Goal: Task Accomplishment & Management: Use online tool/utility

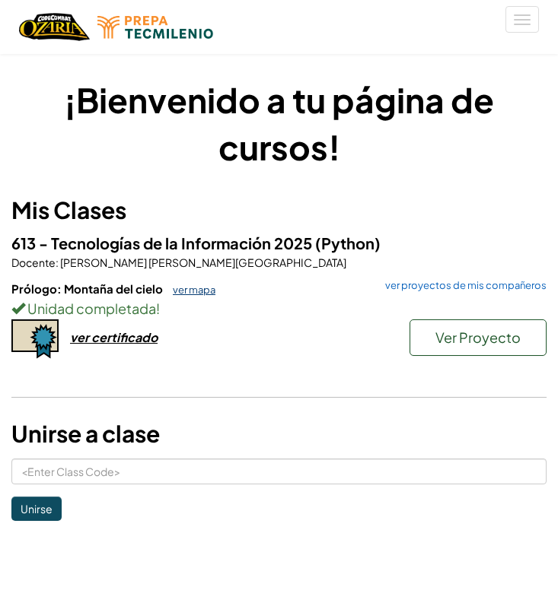
click at [200, 285] on link "ver mapa" at bounding box center [190, 290] width 50 height 12
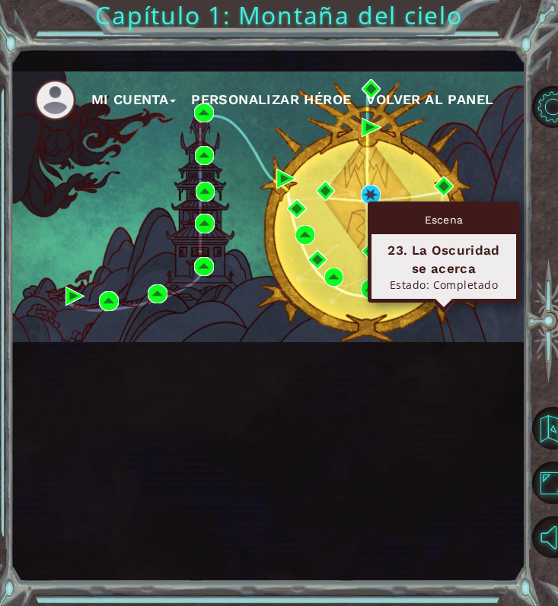
click at [439, 222] on img at bounding box center [444, 212] width 20 height 20
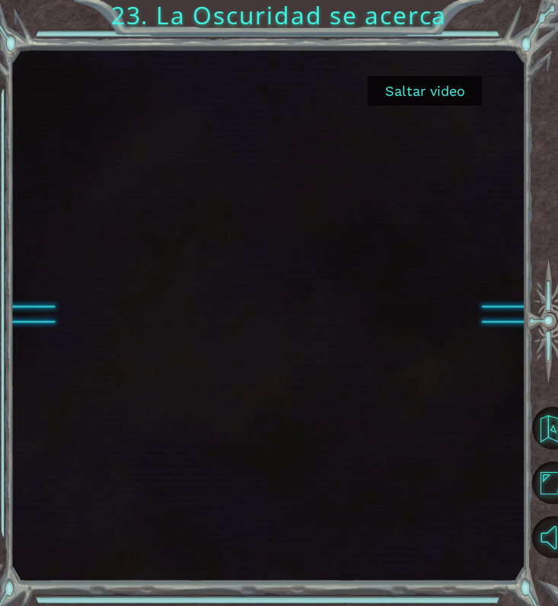
click at [358, 494] on div at bounding box center [267, 315] width 513 height 533
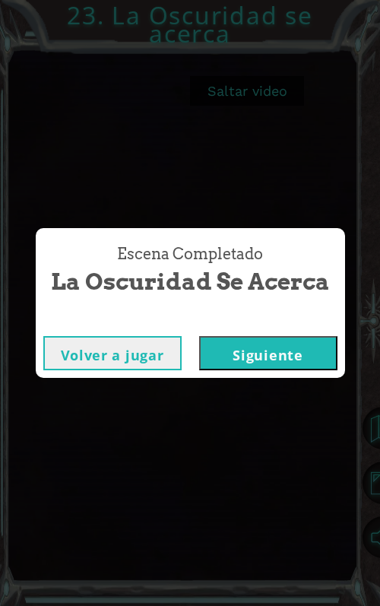
click at [267, 345] on button "Siguiente" at bounding box center [268, 353] width 138 height 34
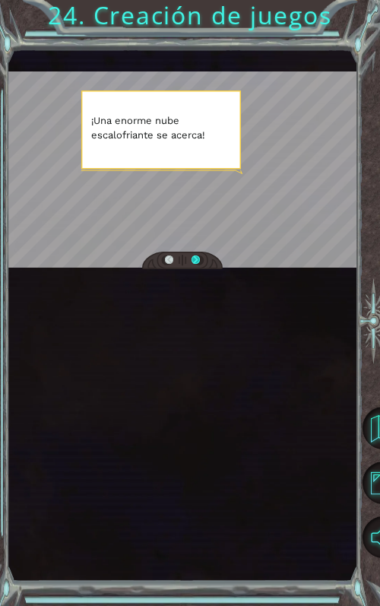
click at [196, 266] on div at bounding box center [196, 261] width 8 height 11
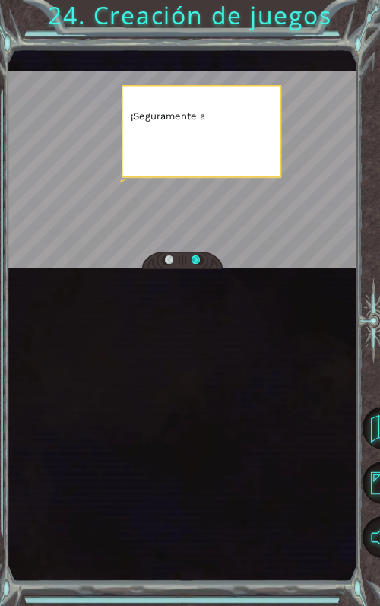
click at [196, 266] on div at bounding box center [196, 261] width 8 height 11
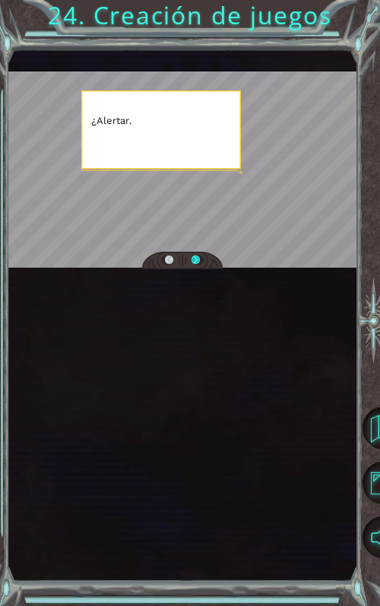
click at [196, 266] on div at bounding box center [196, 261] width 8 height 11
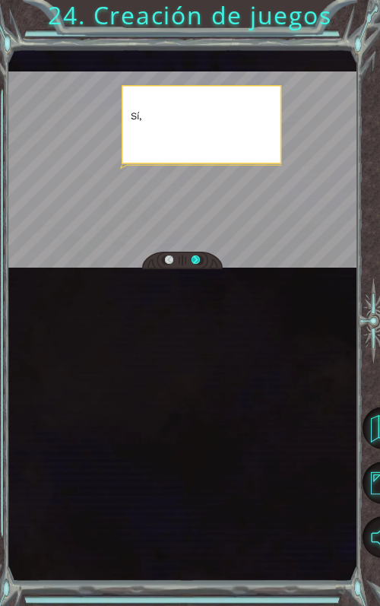
click at [196, 266] on div at bounding box center [196, 261] width 8 height 11
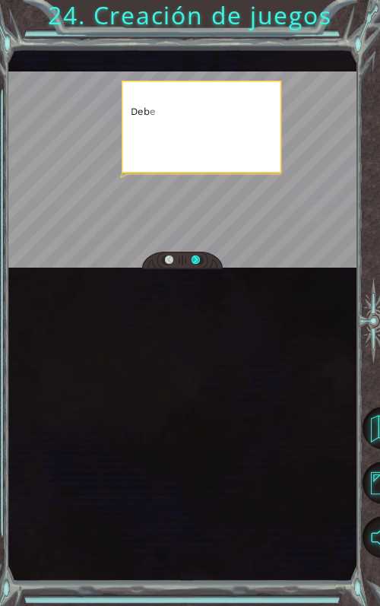
click at [196, 266] on div at bounding box center [196, 261] width 8 height 11
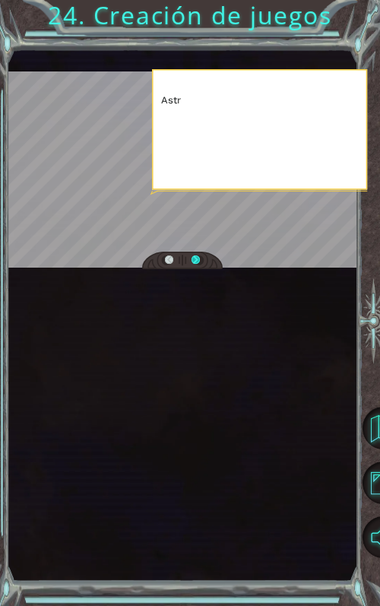
click at [196, 266] on div at bounding box center [196, 261] width 8 height 11
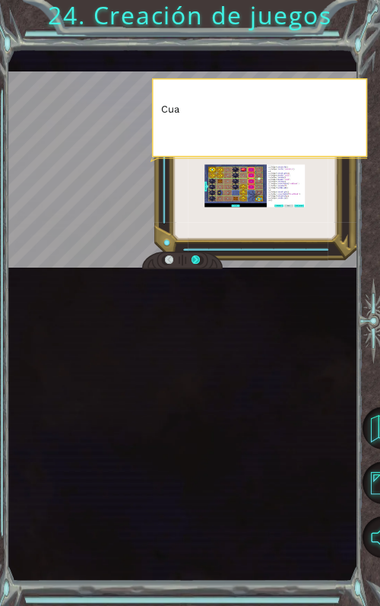
click at [196, 266] on div at bounding box center [196, 261] width 8 height 11
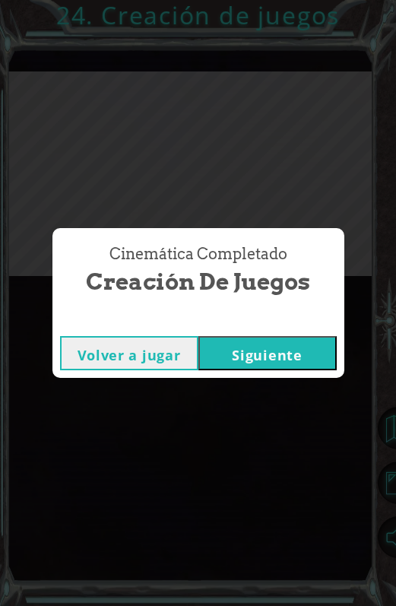
click at [224, 342] on button "Siguiente" at bounding box center [268, 353] width 138 height 34
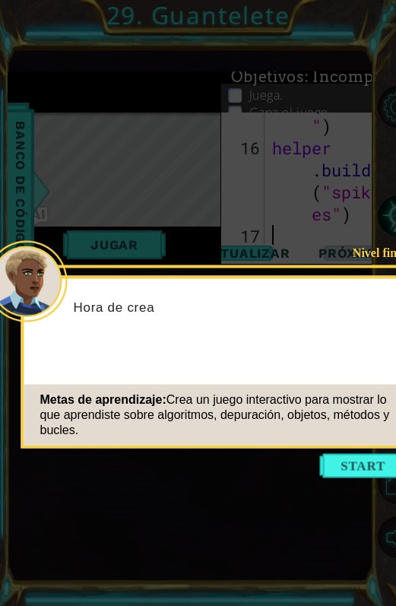
scroll to position [1412, 0]
click at [339, 471] on button "Start" at bounding box center [363, 466] width 87 height 24
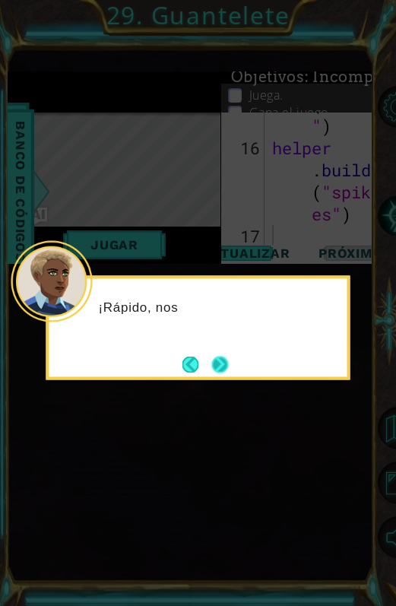
click at [215, 367] on button "Next" at bounding box center [219, 364] width 17 height 17
click at [221, 364] on button "Next" at bounding box center [220, 364] width 17 height 17
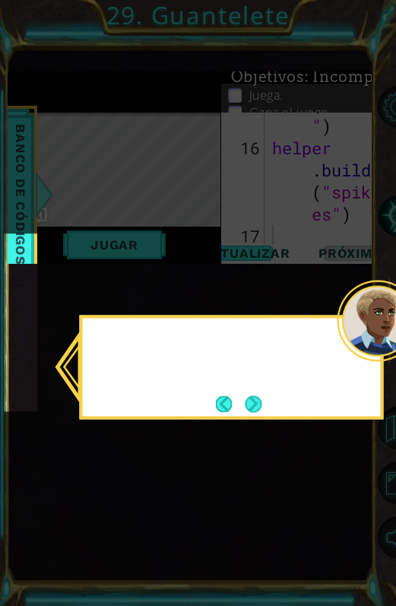
scroll to position [20, 0]
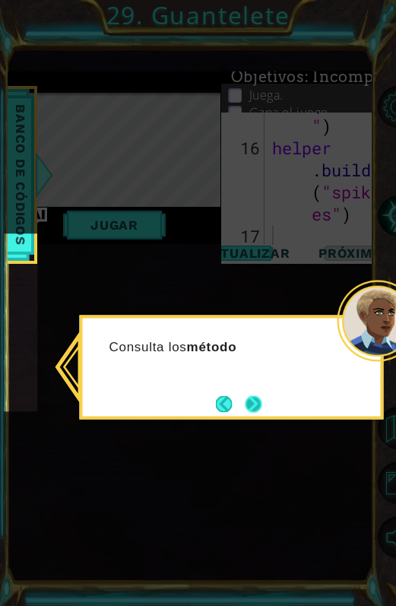
click at [253, 397] on button "Next" at bounding box center [253, 404] width 17 height 17
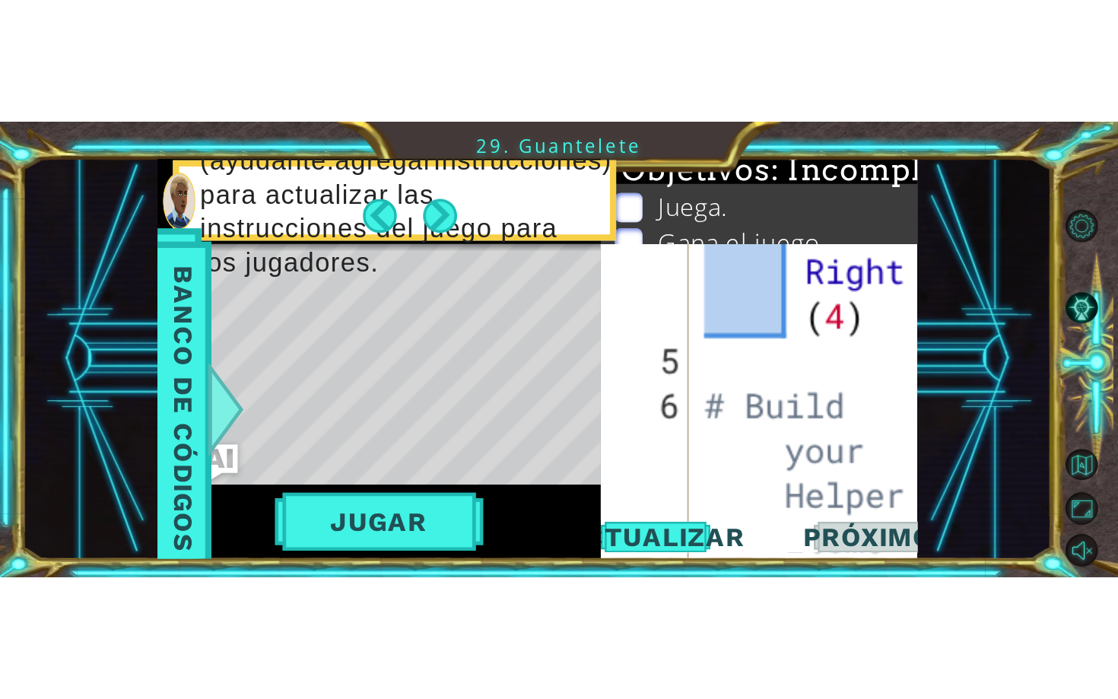
scroll to position [1327, 0]
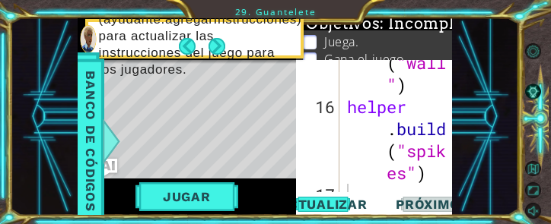
drag, startPoint x: 210, startPoint y: 8, endPoint x: 48, endPoint y: 147, distance: 213.6
click at [48, 147] on div "1 ההההההההההההההההההההההההההההההההההההההההההההההההההההההההההההההההההההההההההההה…" at bounding box center [275, 112] width 551 height 224
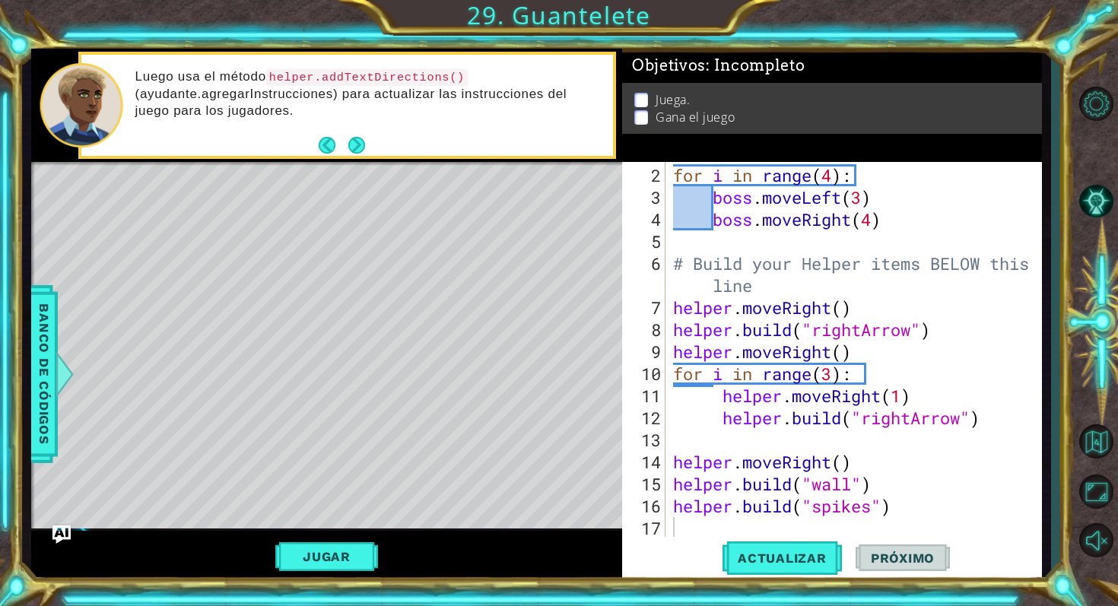
scroll to position [0, 0]
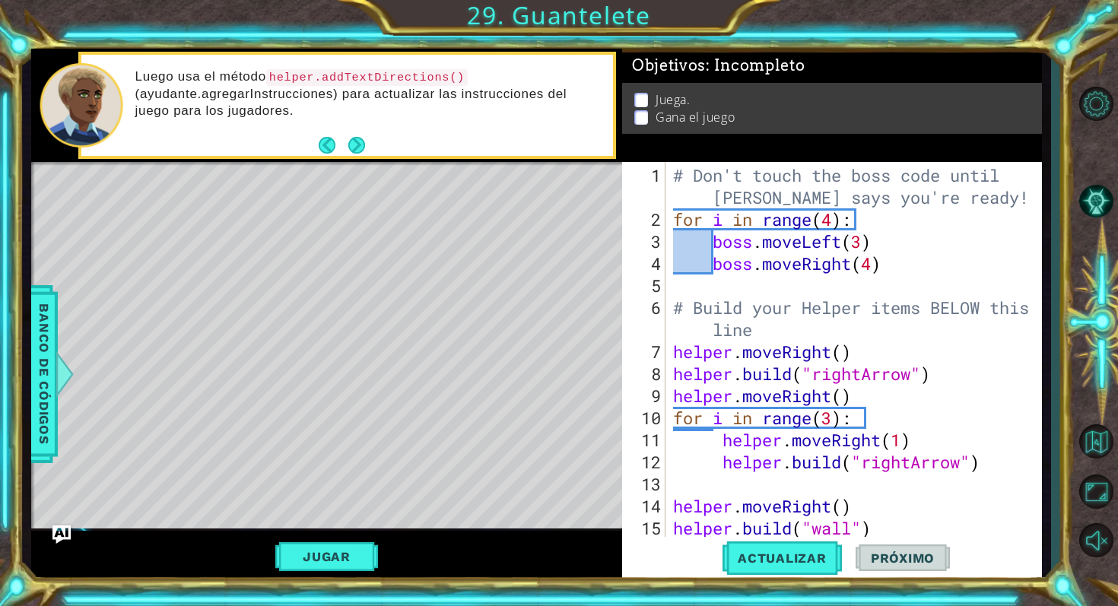
click at [557, 198] on div "# Don't touch the boss code until [PERSON_NAME] says you're ready! for i in ran…" at bounding box center [858, 384] width 376 height 441
click at [331, 554] on button "Jugar" at bounding box center [326, 556] width 103 height 29
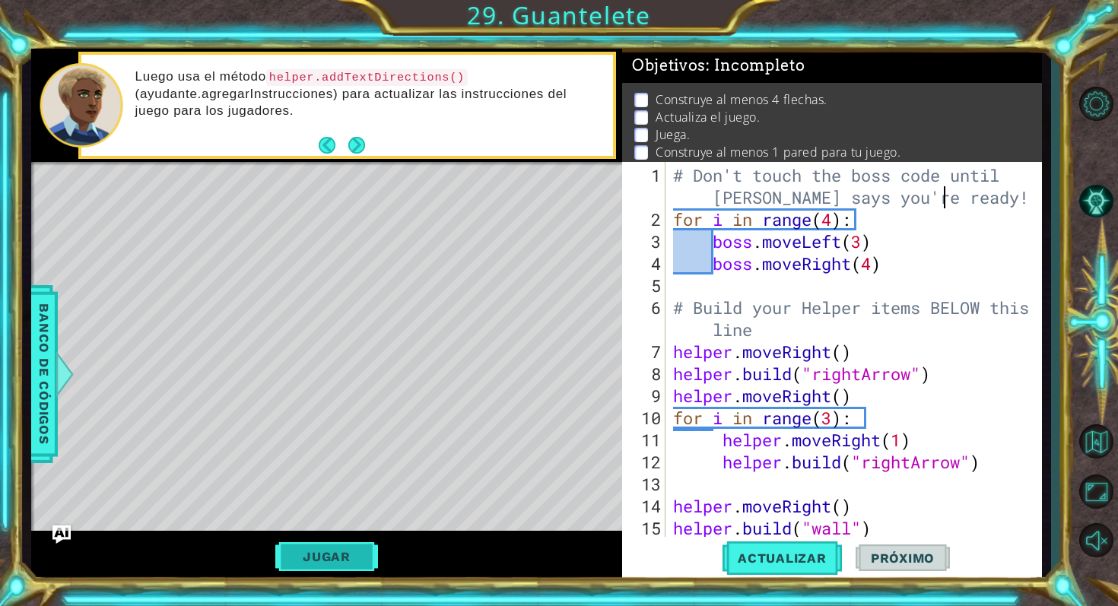
type textarea "for i in range(4):"
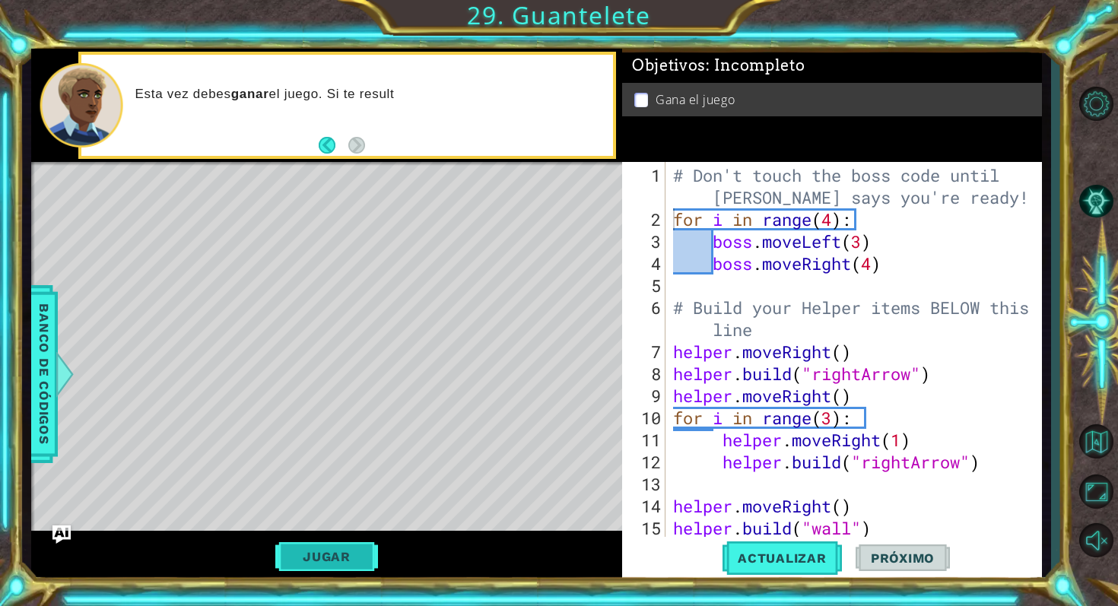
click at [342, 551] on button "Jugar" at bounding box center [326, 556] width 103 height 29
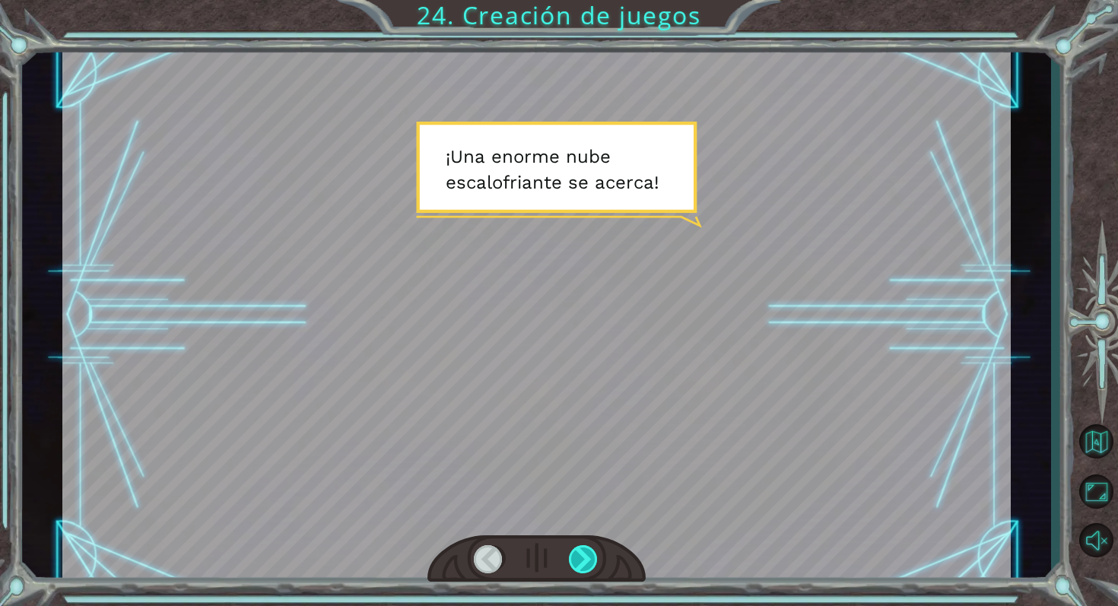
click at [557, 552] on div at bounding box center [584, 559] width 30 height 29
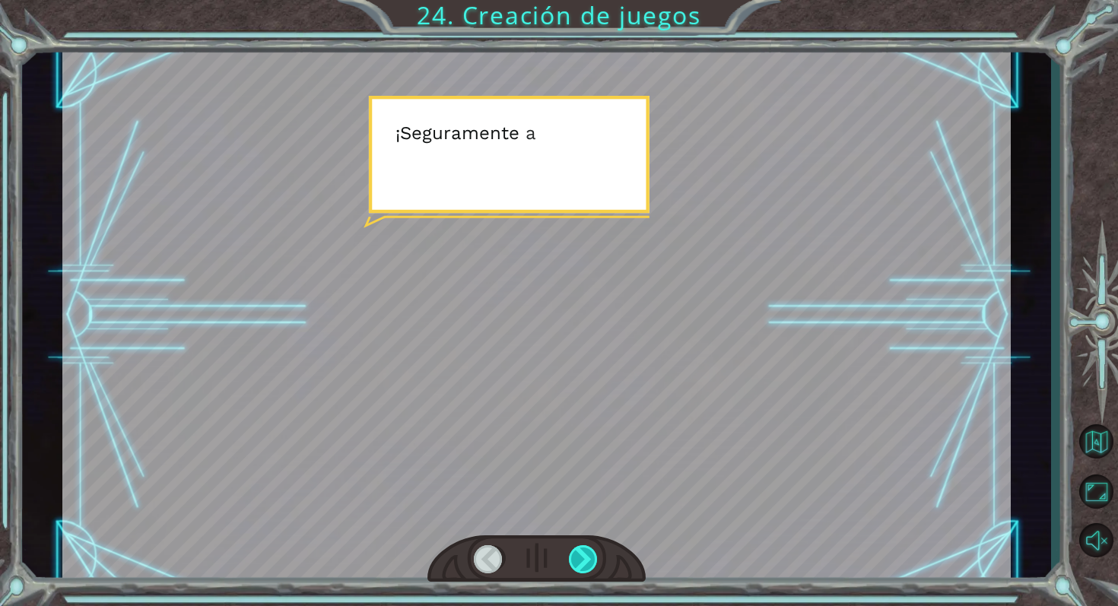
click at [557, 554] on div at bounding box center [584, 559] width 30 height 29
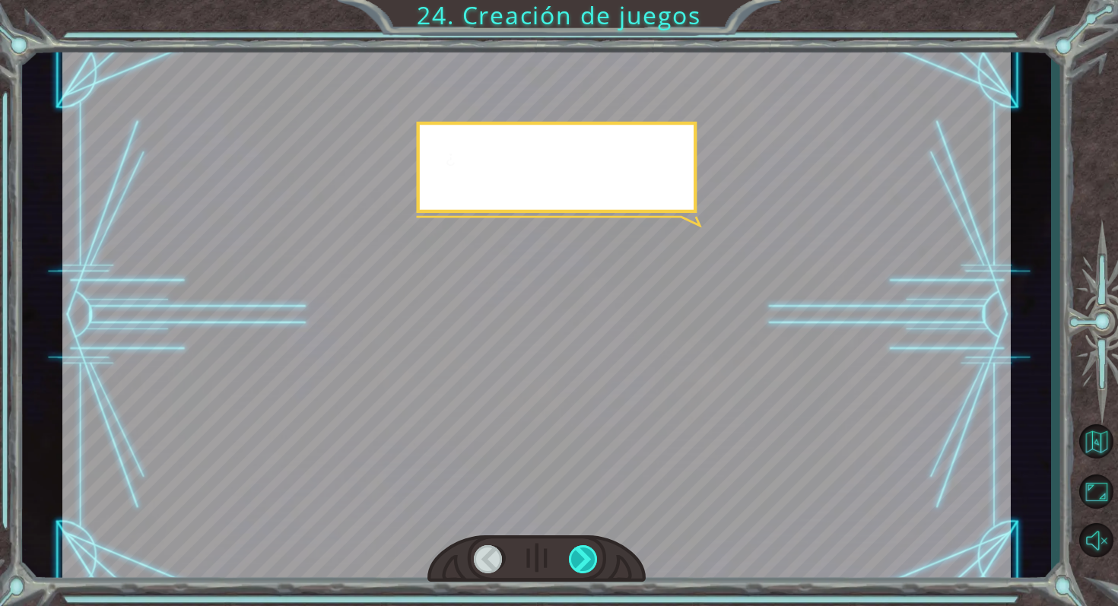
click at [557, 554] on div at bounding box center [584, 559] width 30 height 29
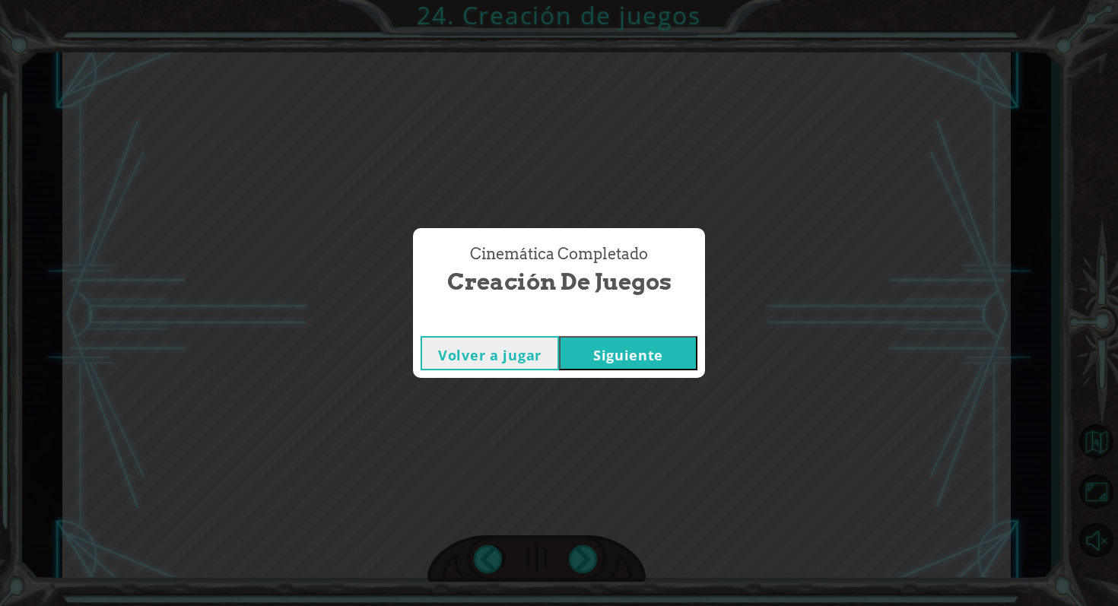
click at [557, 359] on button "Siguiente" at bounding box center [628, 353] width 138 height 34
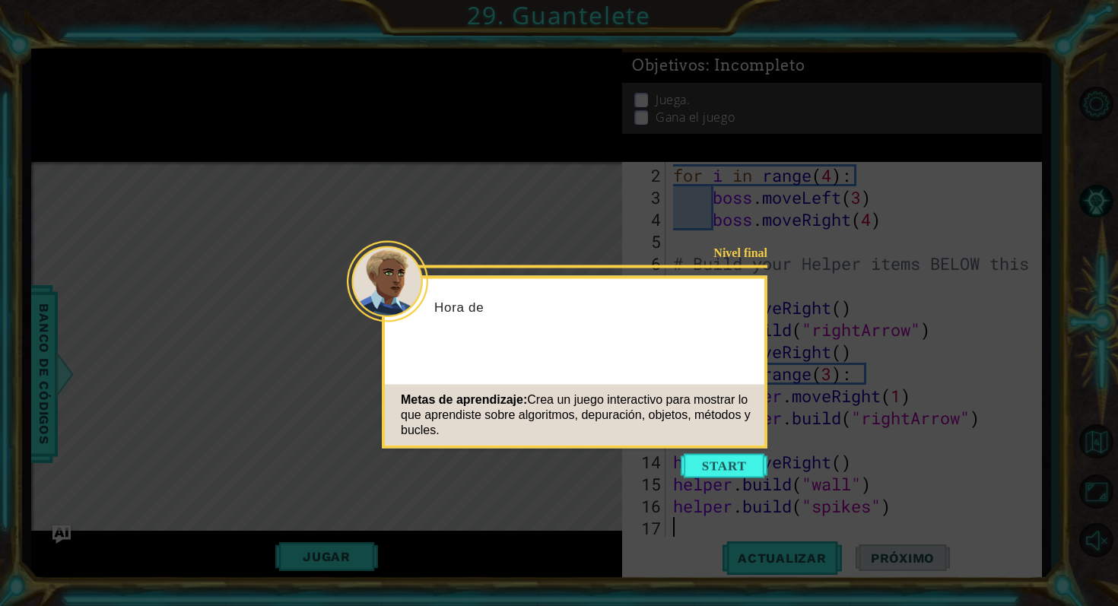
scroll to position [44, 0]
click at [557, 467] on button "Start" at bounding box center [724, 466] width 87 height 24
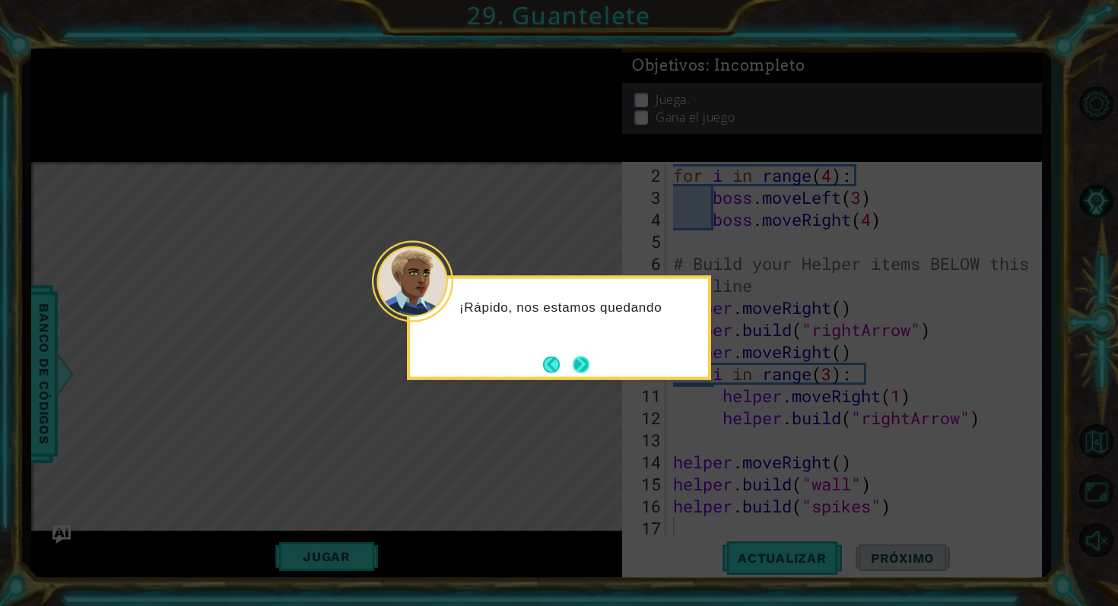
click at [557, 356] on button "Next" at bounding box center [581, 364] width 17 height 17
click at [557, 358] on button "Next" at bounding box center [581, 364] width 17 height 17
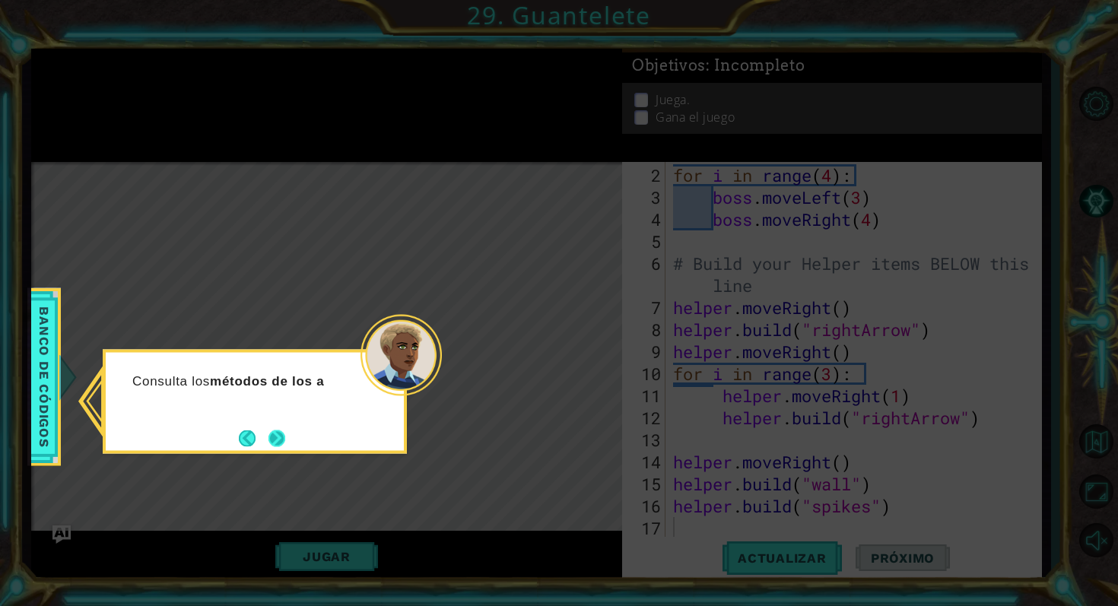
click at [285, 445] on button "Next" at bounding box center [277, 438] width 17 height 17
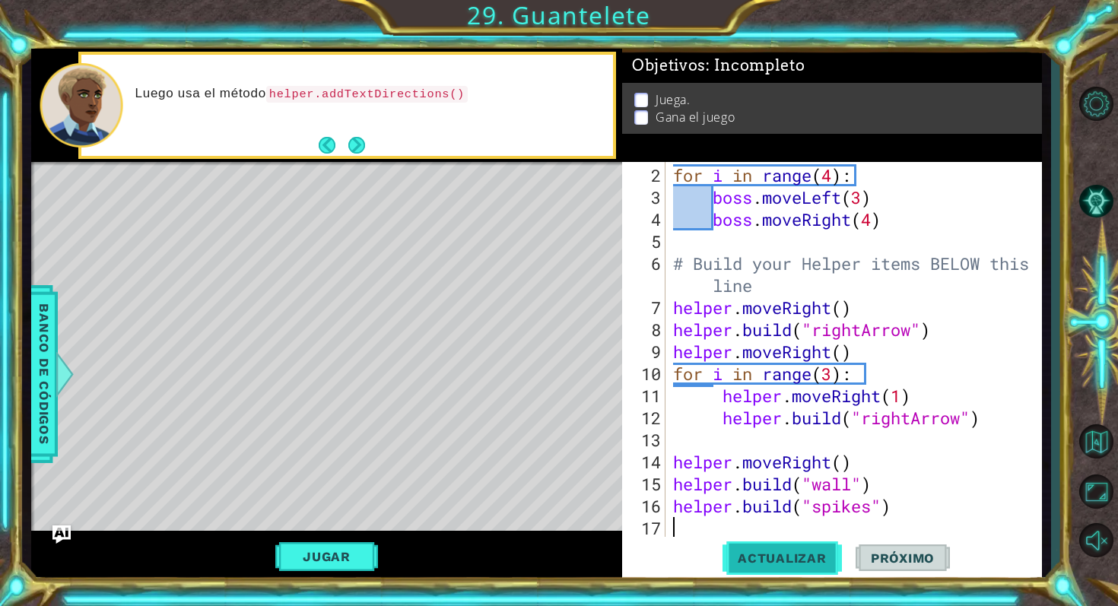
click at [557, 558] on span "Actualizar" at bounding box center [782, 558] width 119 height 15
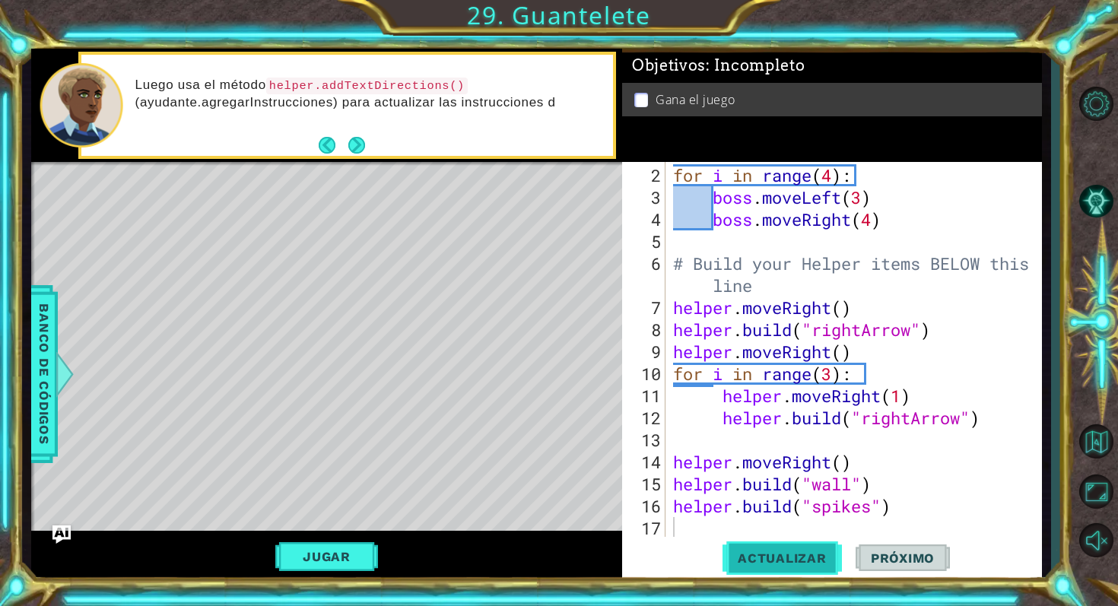
click at [557, 558] on span "Actualizar" at bounding box center [782, 558] width 119 height 15
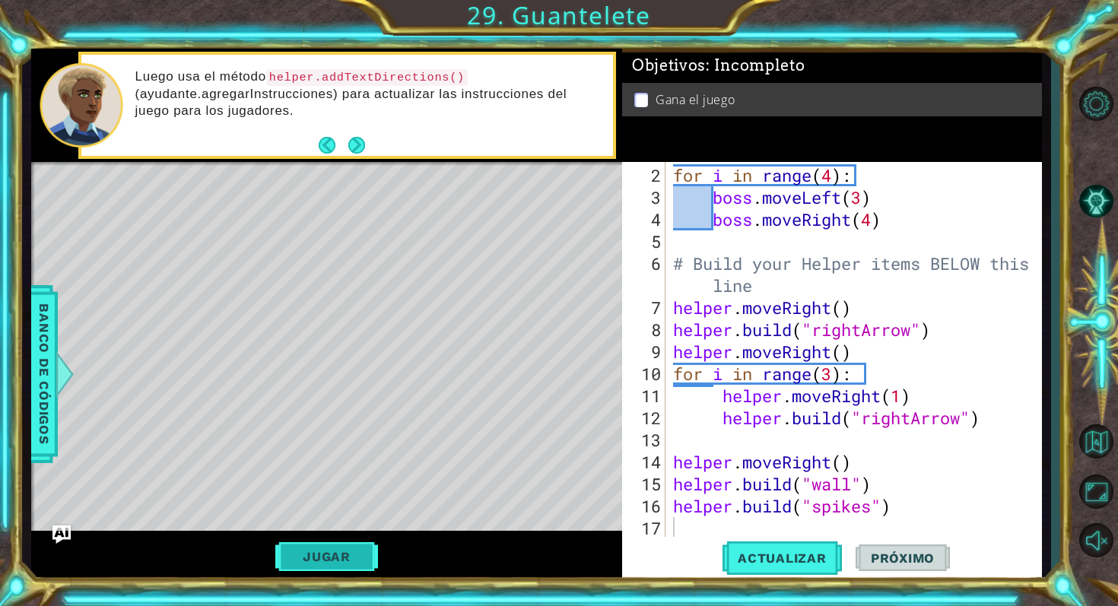
click at [335, 545] on button "Jugar" at bounding box center [326, 556] width 103 height 29
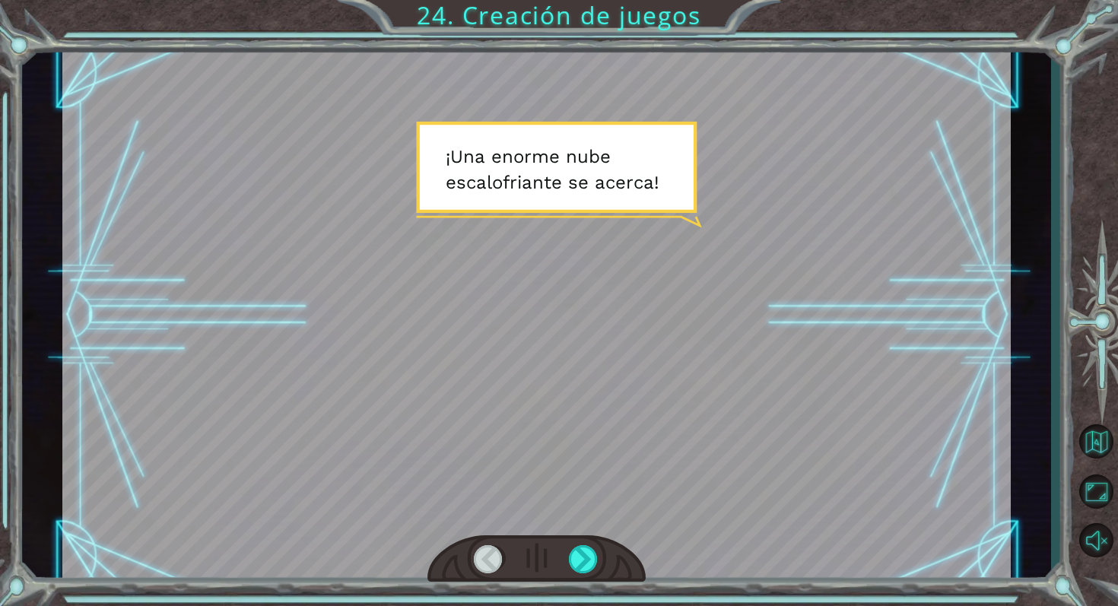
click at [557, 564] on div at bounding box center [537, 560] width 218 height 48
click at [557, 564] on div at bounding box center [584, 559] width 30 height 29
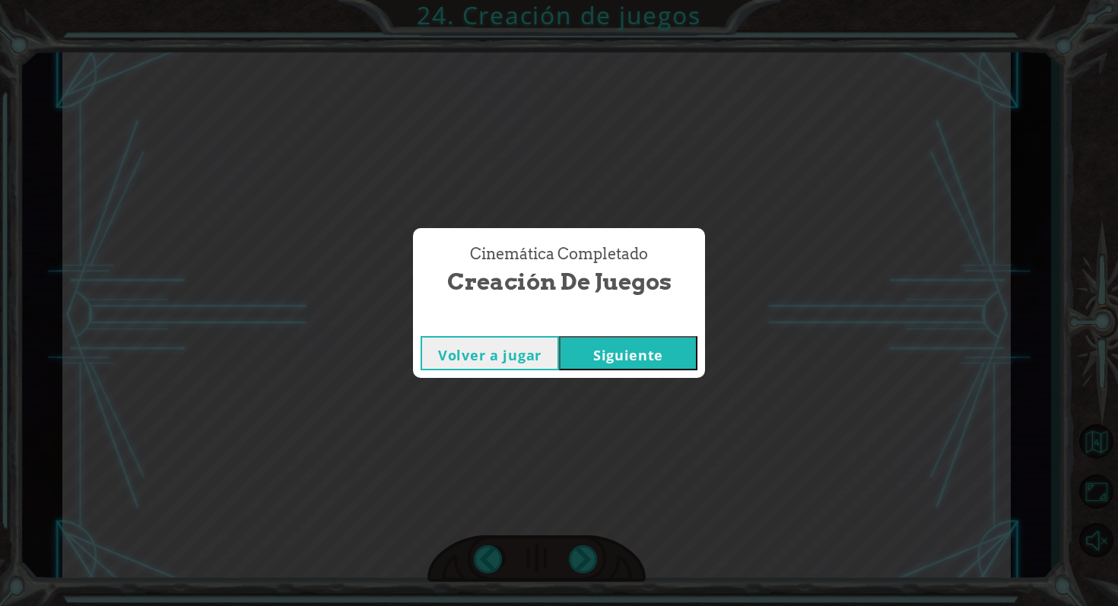
click at [557, 346] on button "Siguiente" at bounding box center [628, 353] width 138 height 34
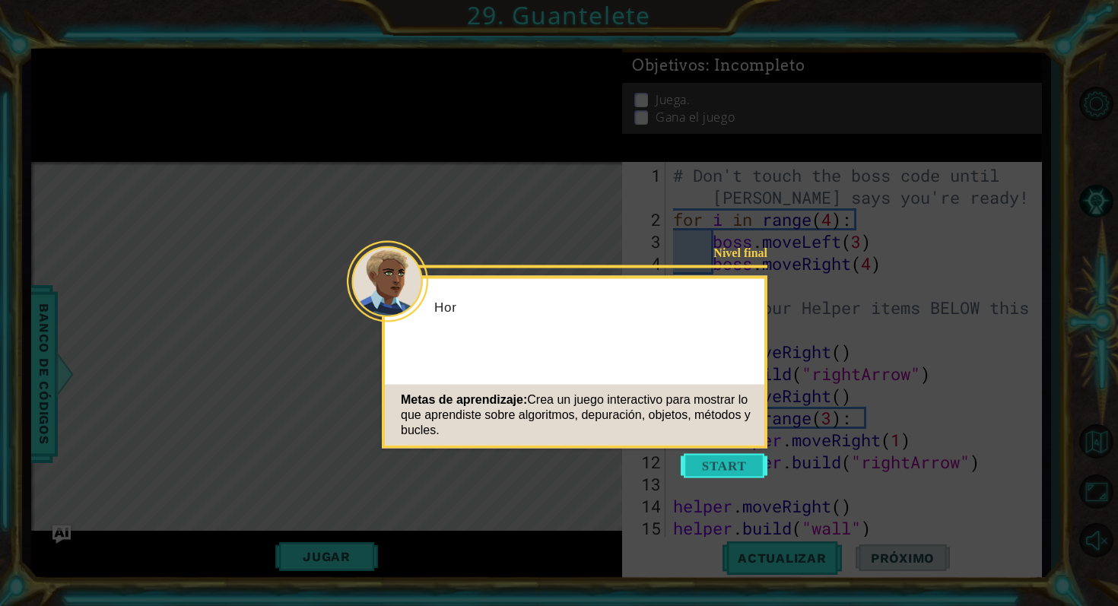
click at [557, 472] on button "Start" at bounding box center [724, 466] width 87 height 24
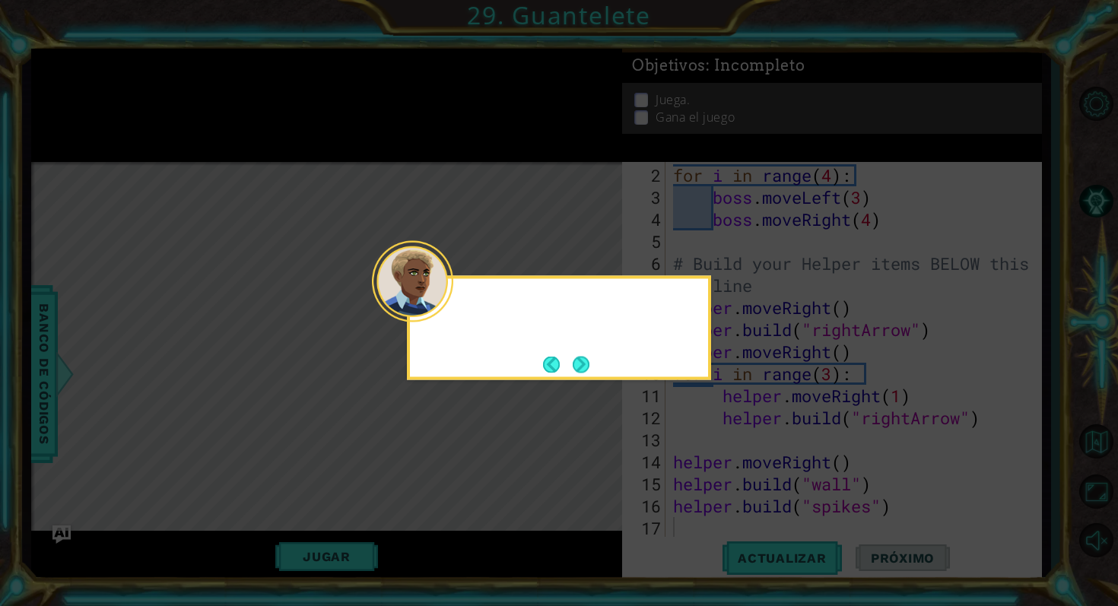
scroll to position [44, 0]
click at [557, 361] on button "Next" at bounding box center [581, 364] width 17 height 17
click at [557, 358] on button "Next" at bounding box center [581, 364] width 17 height 17
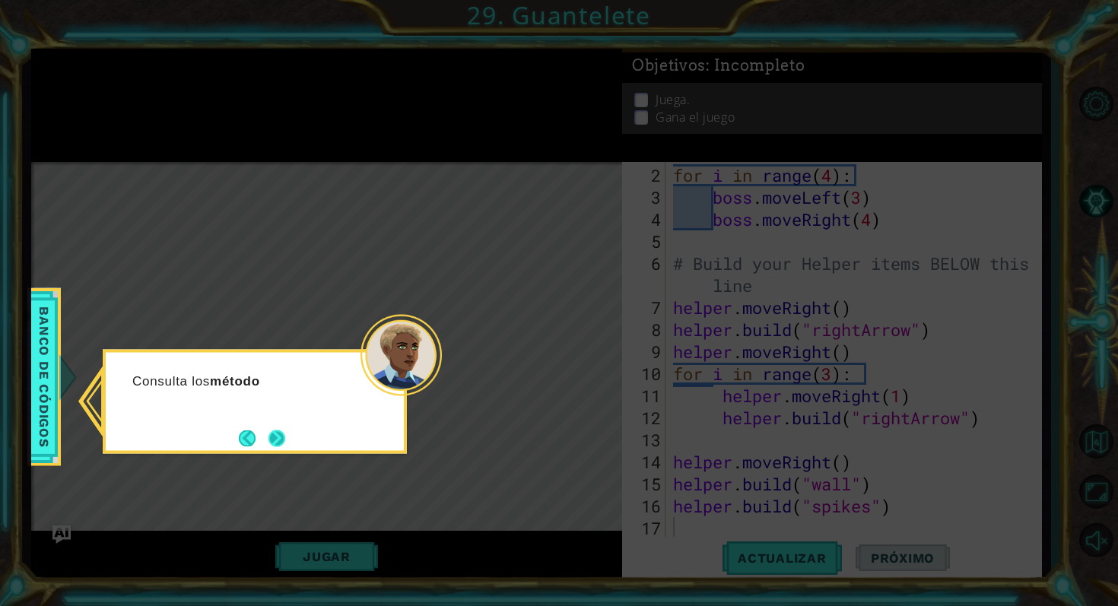
click at [277, 430] on button "Next" at bounding box center [277, 438] width 17 height 17
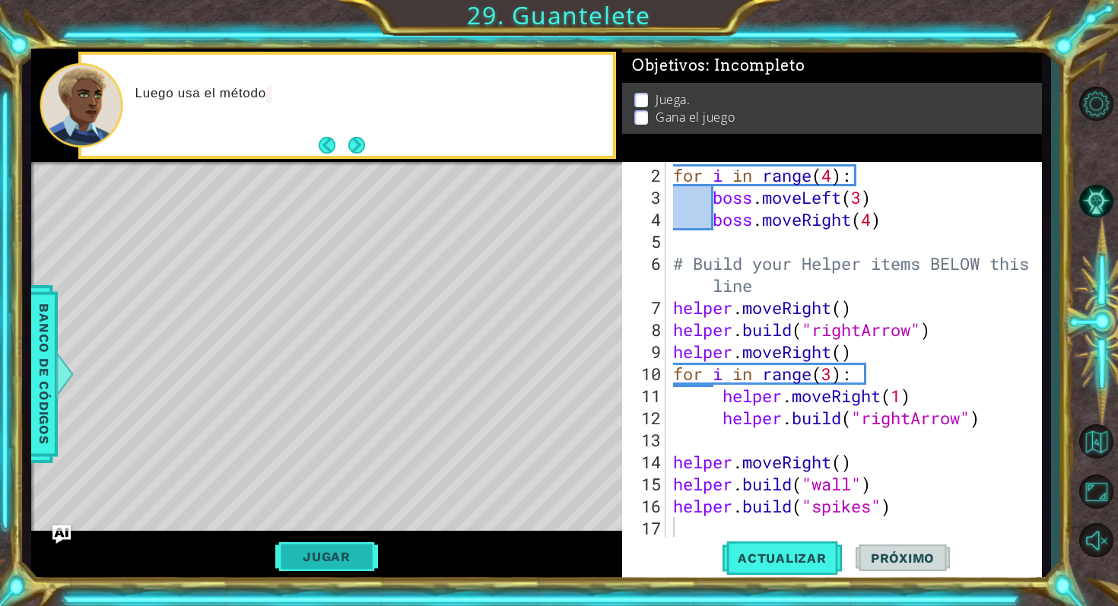
click at [337, 564] on button "Jugar" at bounding box center [326, 556] width 103 height 29
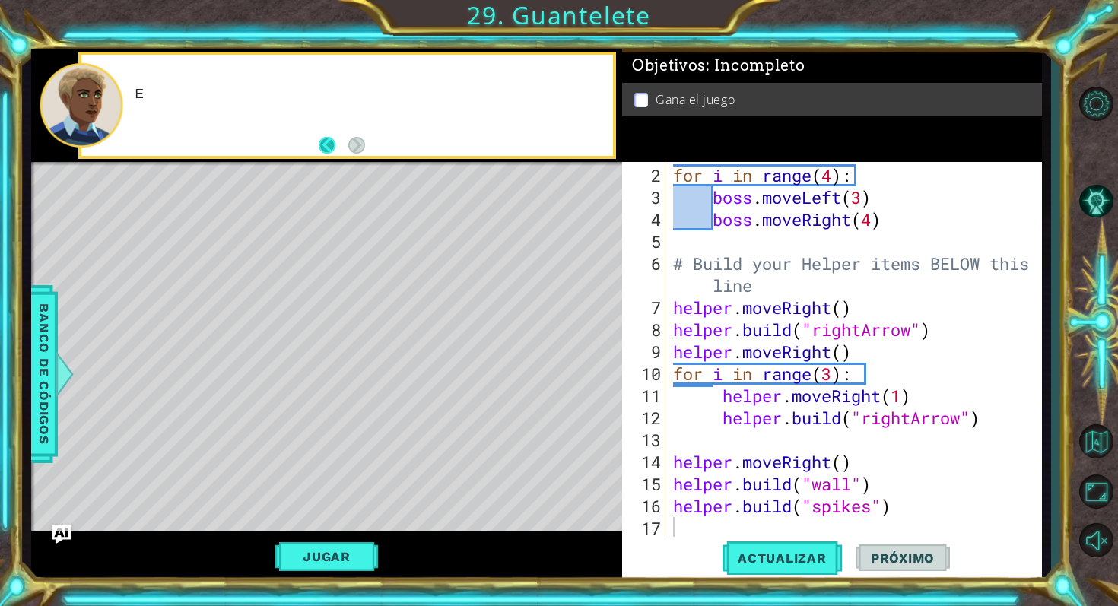
click at [324, 146] on button "Back" at bounding box center [334, 145] width 30 height 17
click at [0, 0] on icon at bounding box center [0, 0] width 0 height 0
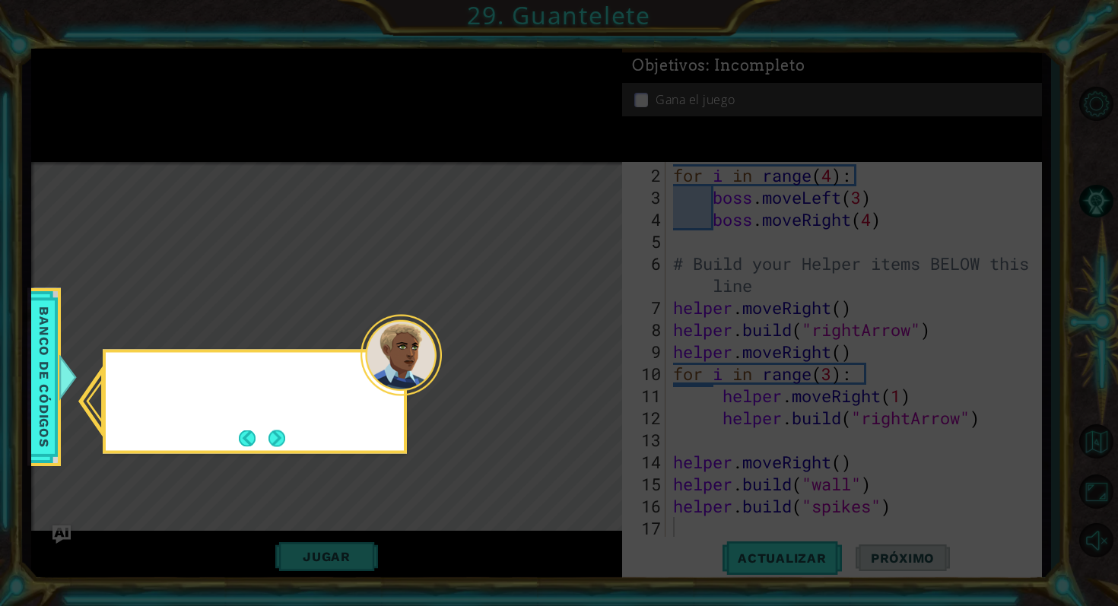
click at [324, 146] on icon at bounding box center [559, 303] width 1118 height 606
click at [261, 433] on button "Back" at bounding box center [254, 438] width 30 height 17
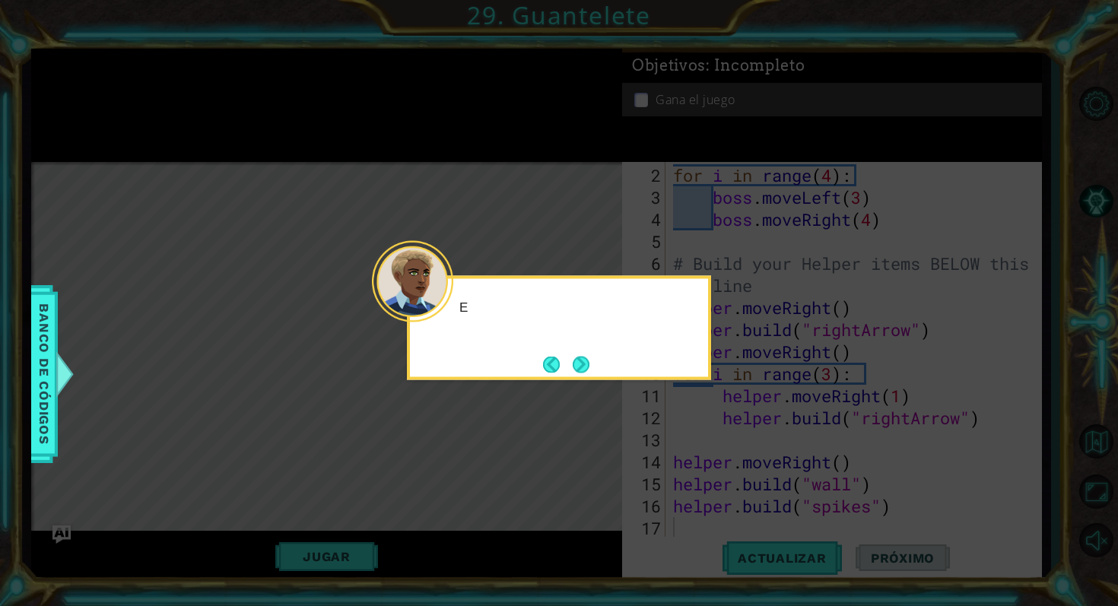
drag, startPoint x: 256, startPoint y: 433, endPoint x: 371, endPoint y: 397, distance: 121.0
click at [301, 417] on icon at bounding box center [559, 303] width 1118 height 606
click at [557, 366] on button "Next" at bounding box center [581, 364] width 17 height 17
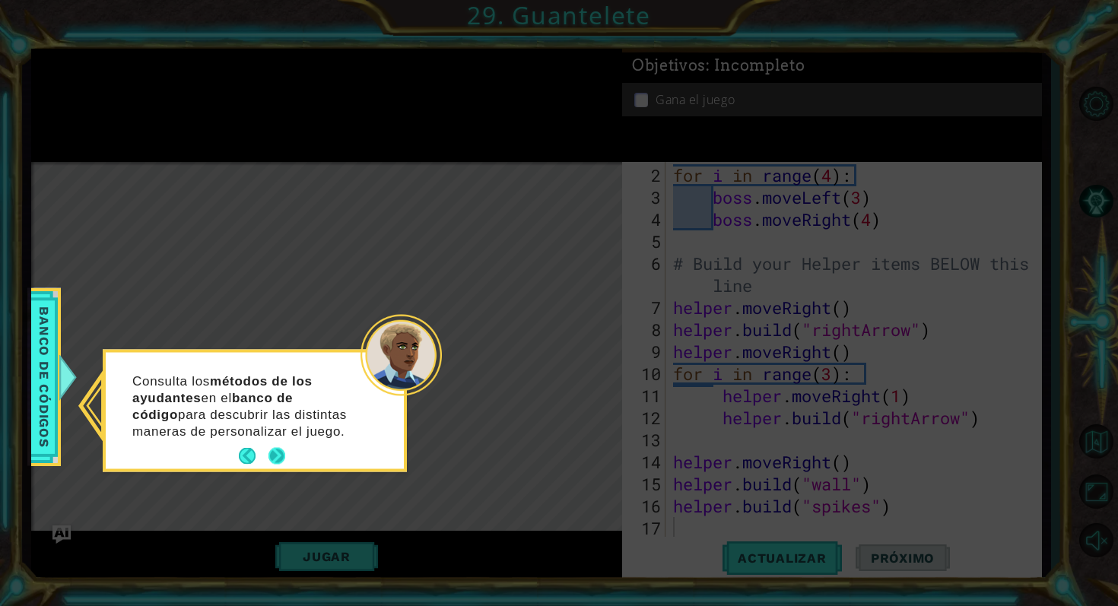
click at [281, 461] on button "Next" at bounding box center [277, 456] width 17 height 17
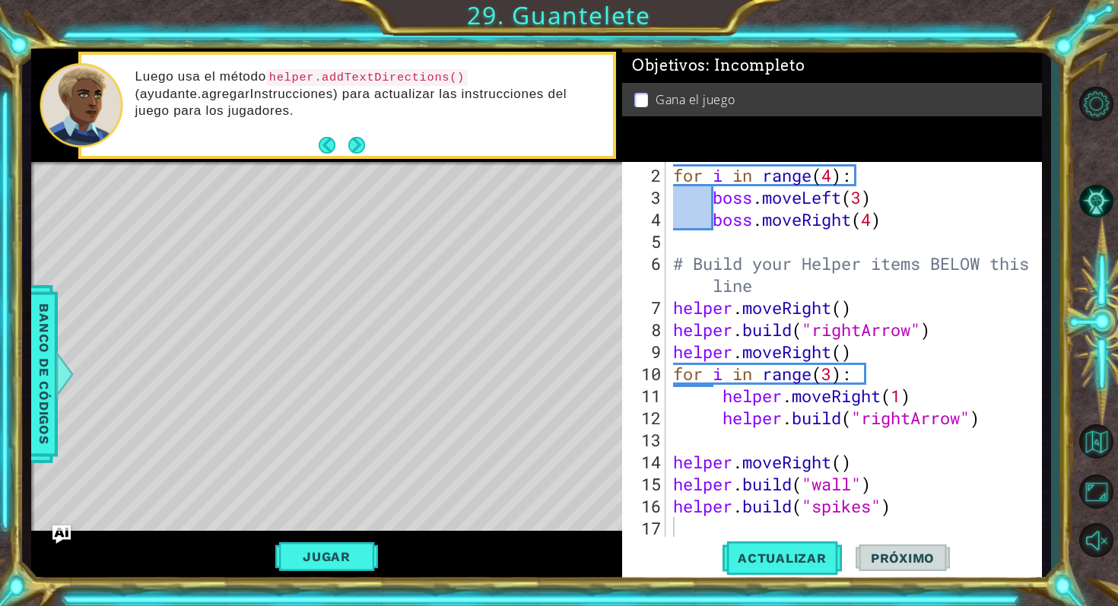
click at [374, 139] on div "Luego usa el método helper.addTextDirections() (ayudante.agregarInstrucciones) …" at bounding box center [369, 105] width 489 height 88
click at [362, 139] on button "Next" at bounding box center [356, 145] width 17 height 17
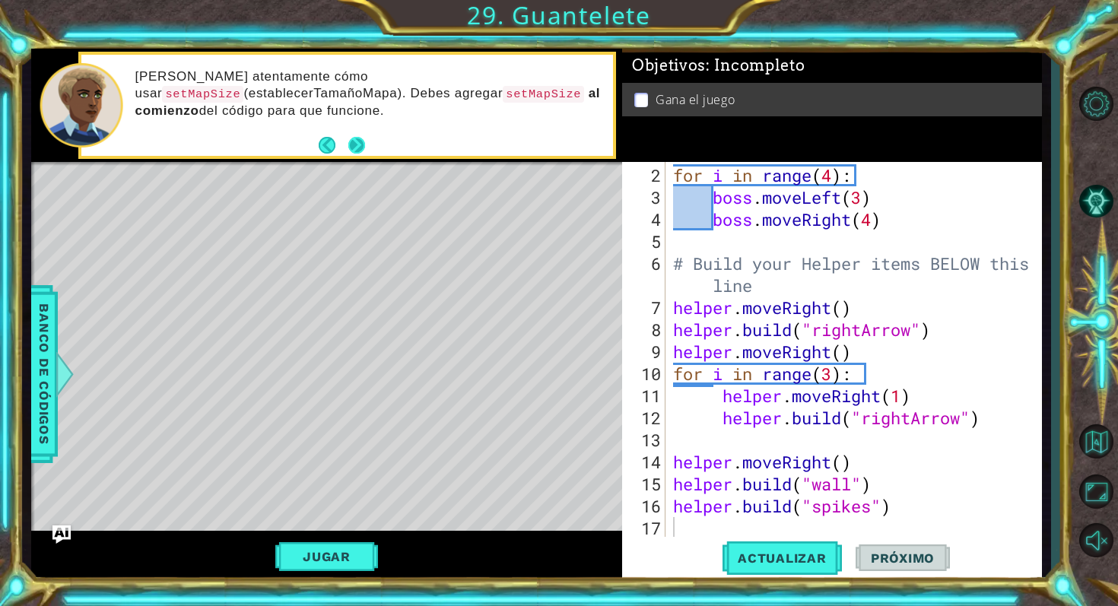
click at [362, 140] on button "Next" at bounding box center [356, 145] width 17 height 17
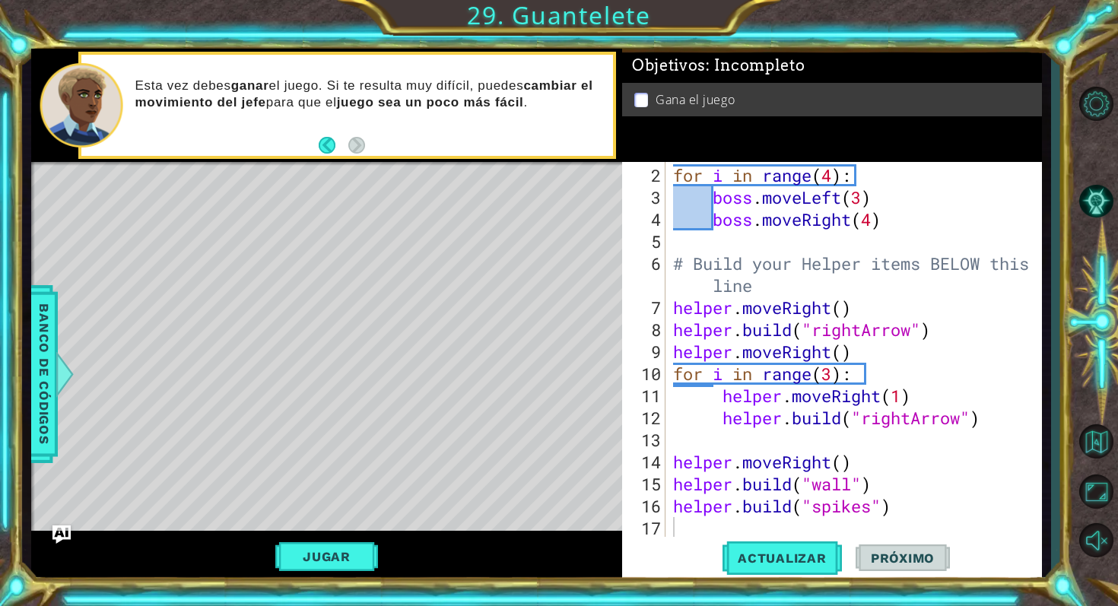
click at [557, 552] on span "Próximo" at bounding box center [903, 558] width 94 height 15
click at [557, 539] on button "Actualizar" at bounding box center [782, 558] width 119 height 42
click at [557, 462] on button "Volver al mapa" at bounding box center [1096, 441] width 44 height 44
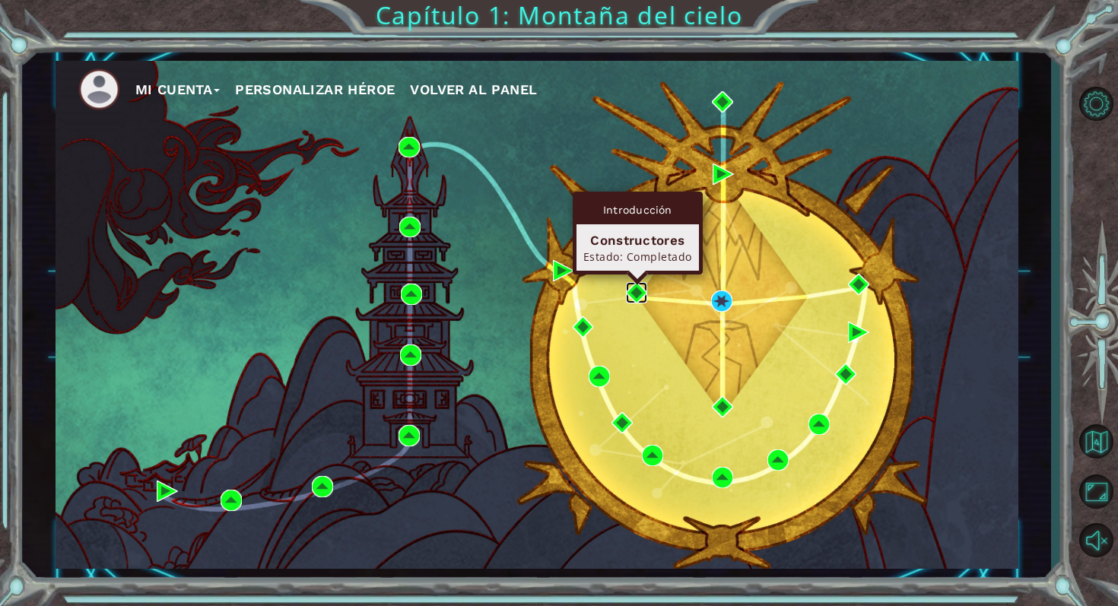
click at [557, 286] on img at bounding box center [636, 292] width 21 height 21
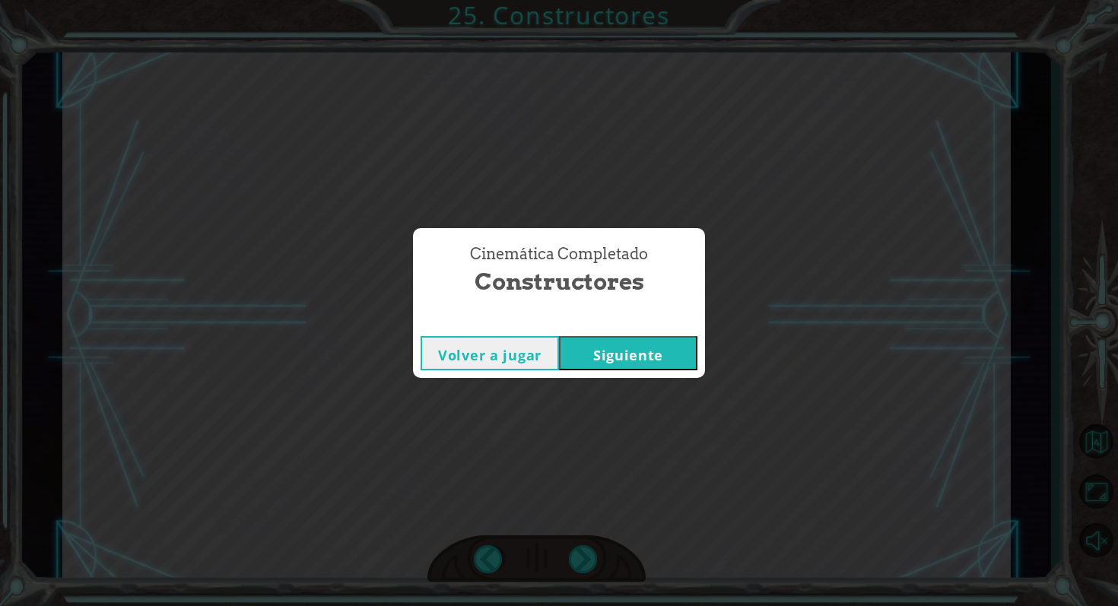
click at [521, 351] on button "Volver a jugar" at bounding box center [490, 353] width 138 height 34
click at [557, 348] on button "Siguiente" at bounding box center [628, 353] width 138 height 34
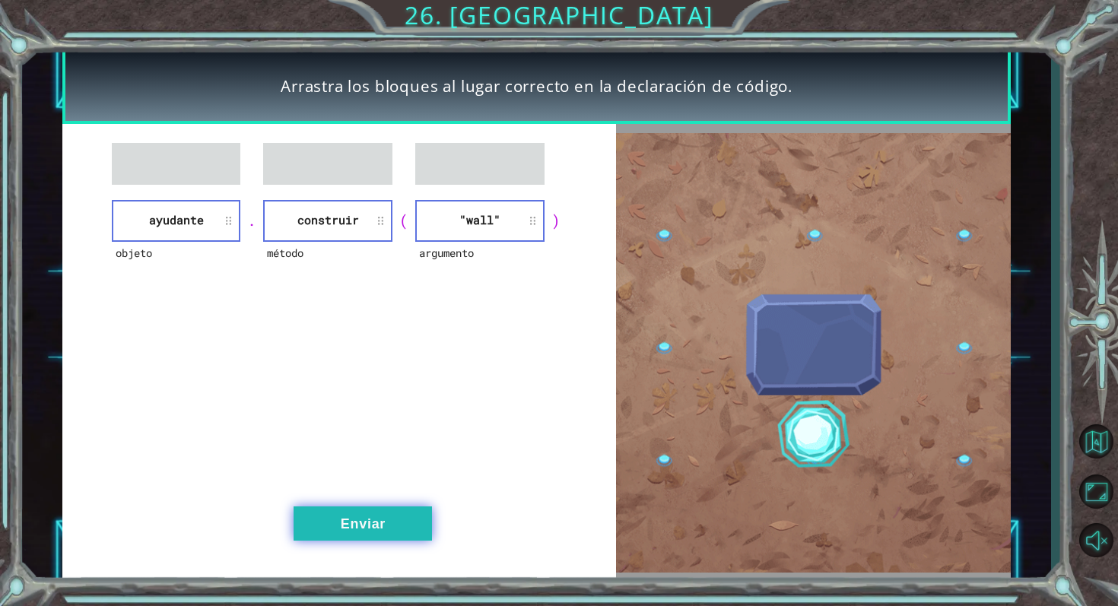
click at [418, 523] on button "Enviar" at bounding box center [363, 524] width 138 height 34
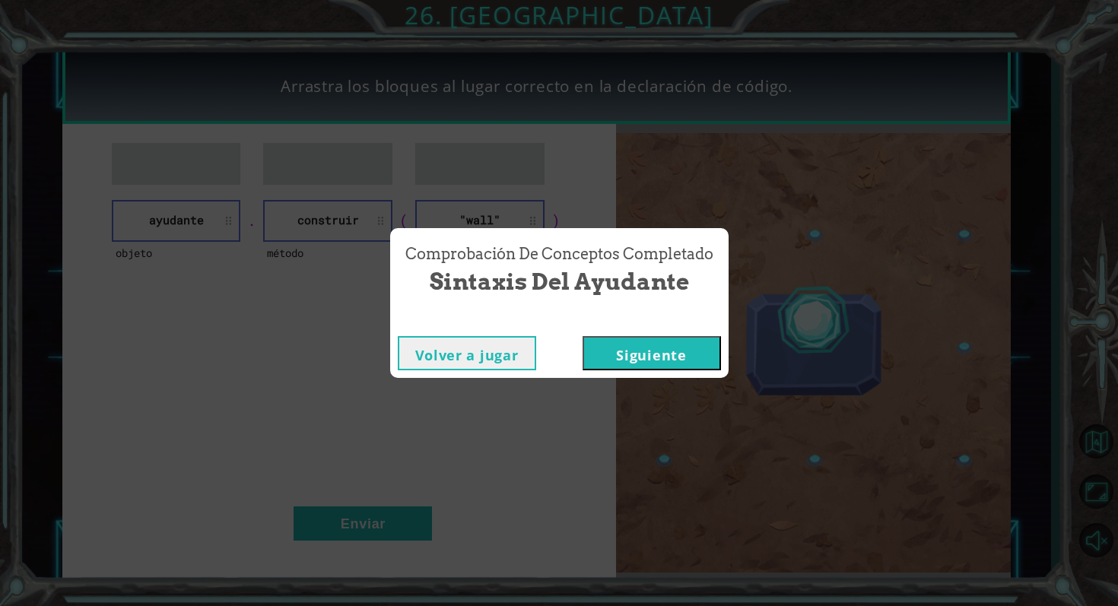
click at [557, 362] on button "Siguiente" at bounding box center [652, 353] width 138 height 34
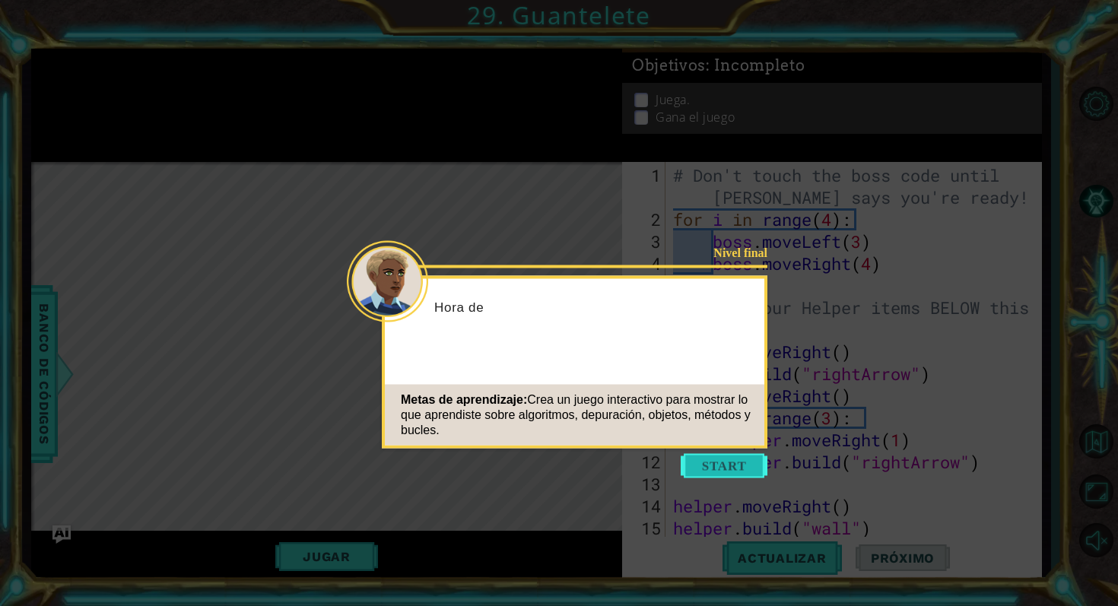
scroll to position [44, 0]
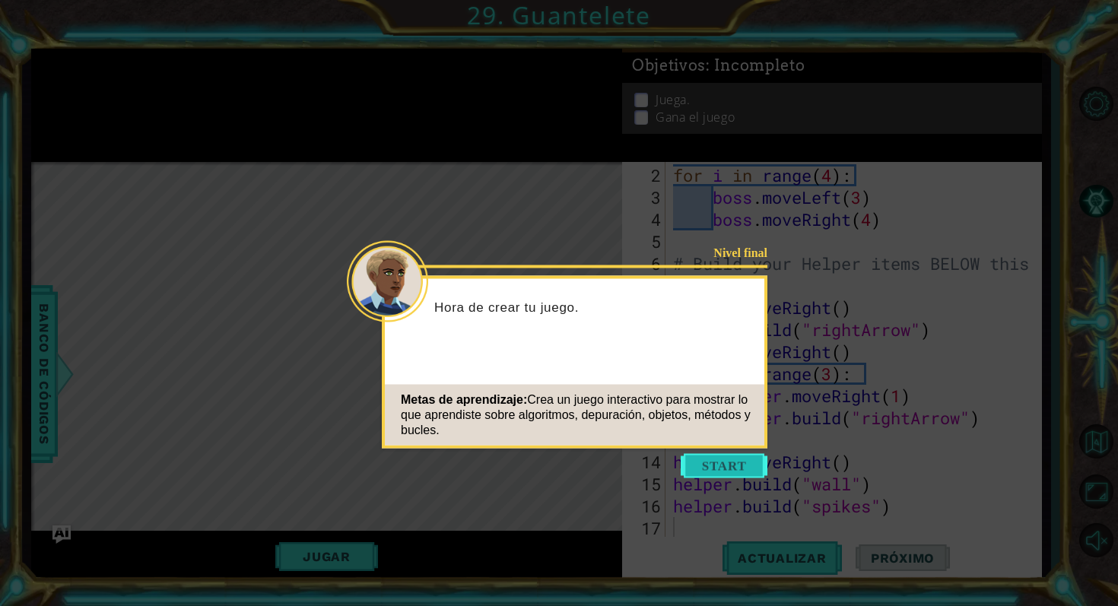
click at [557, 454] on button "Start" at bounding box center [724, 466] width 87 height 24
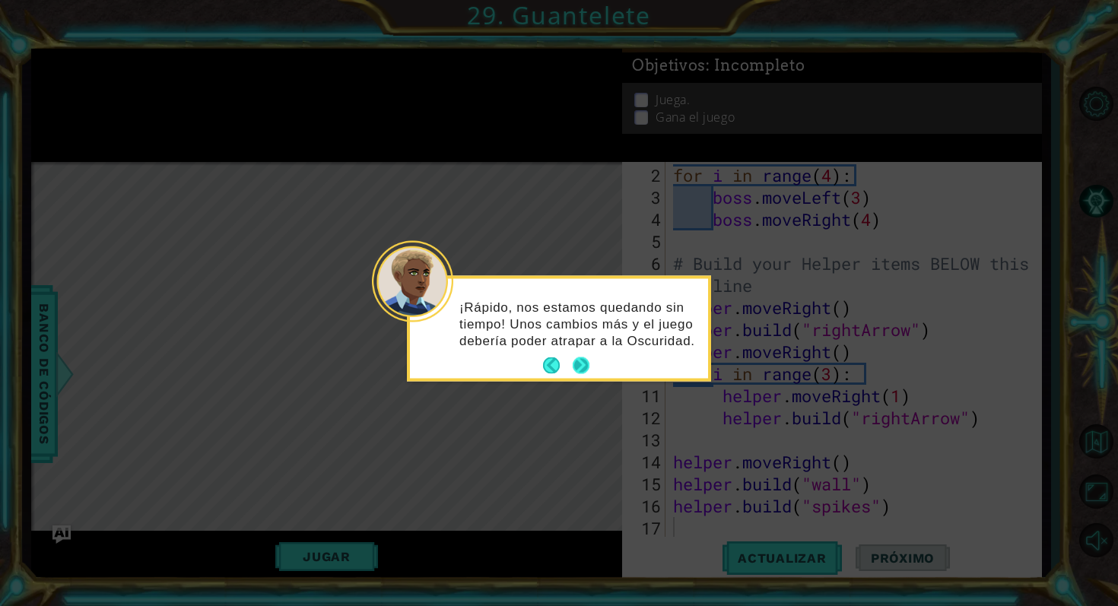
click at [557, 366] on button "Next" at bounding box center [581, 366] width 17 height 17
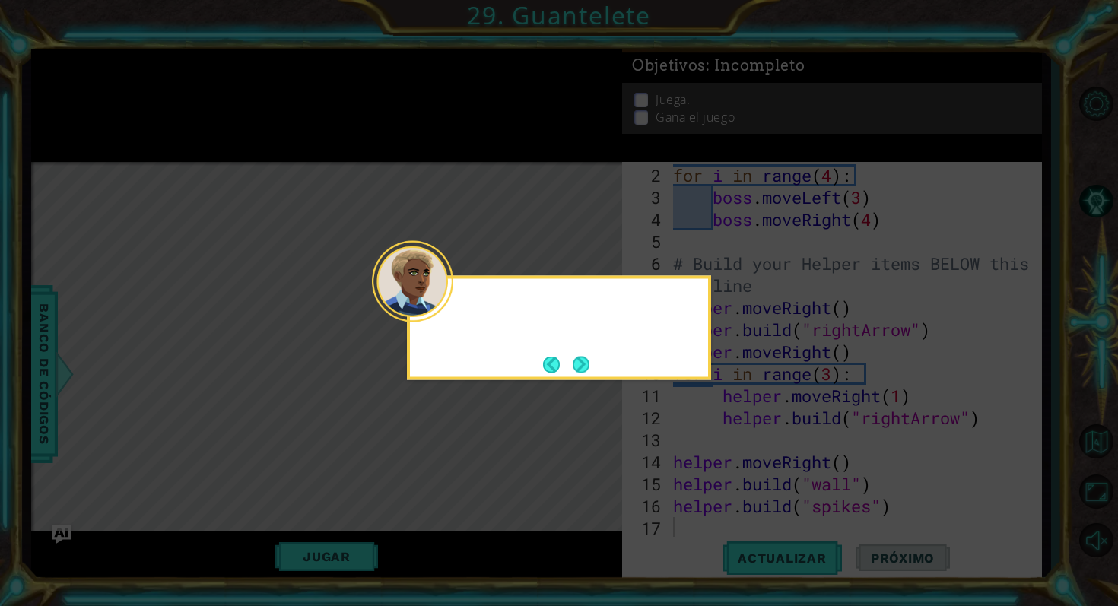
click at [557, 366] on button "Next" at bounding box center [581, 364] width 17 height 17
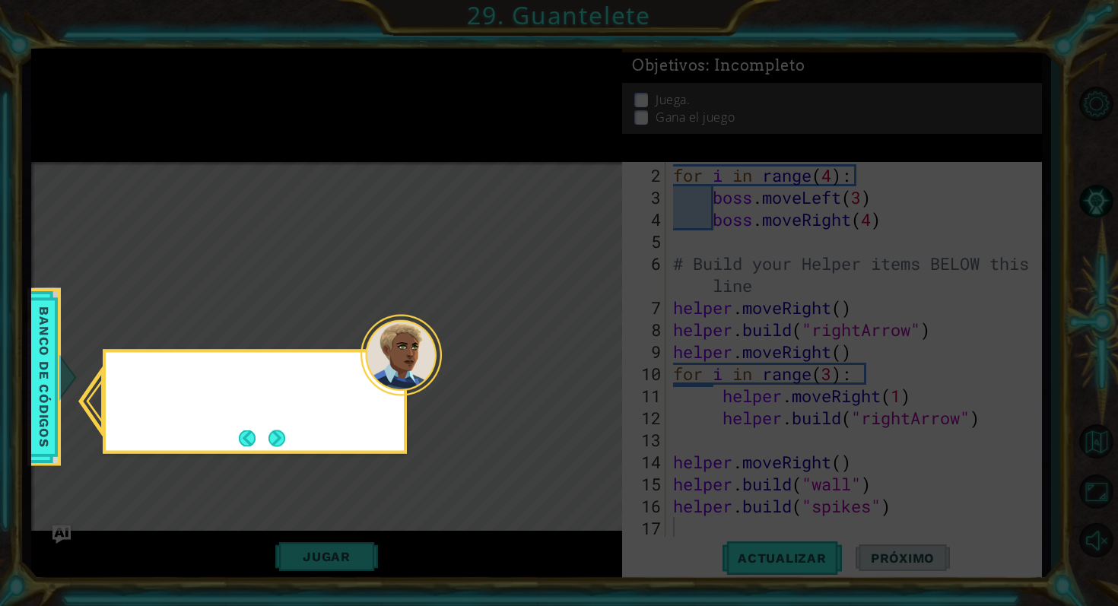
click at [557, 366] on icon at bounding box center [559, 303] width 1118 height 606
click at [285, 441] on button "Next" at bounding box center [277, 438] width 17 height 17
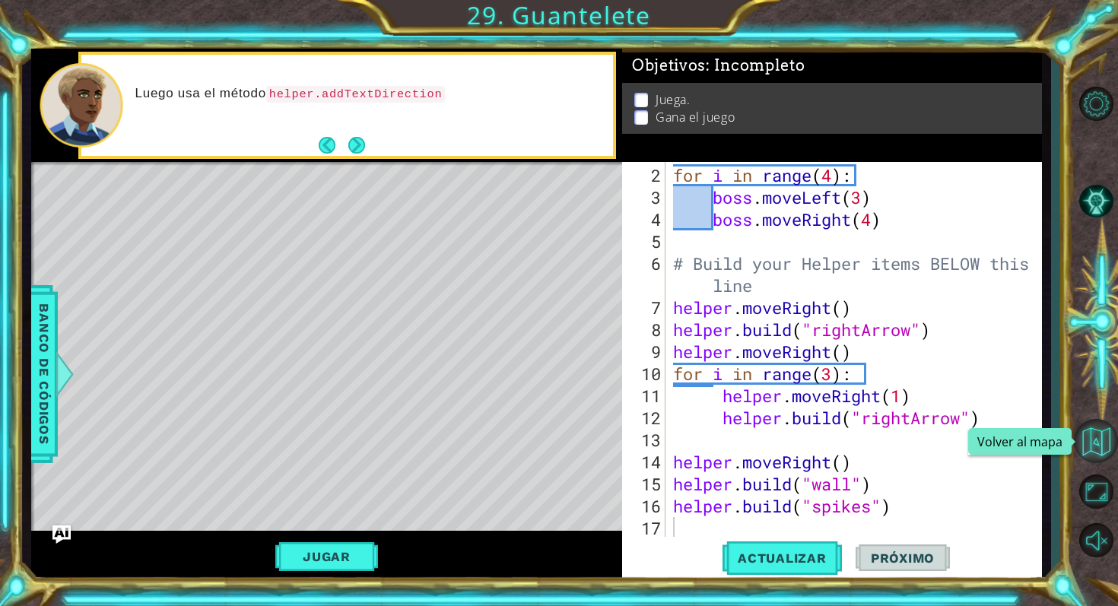
click at [557, 439] on button "Volver al mapa" at bounding box center [1096, 441] width 44 height 44
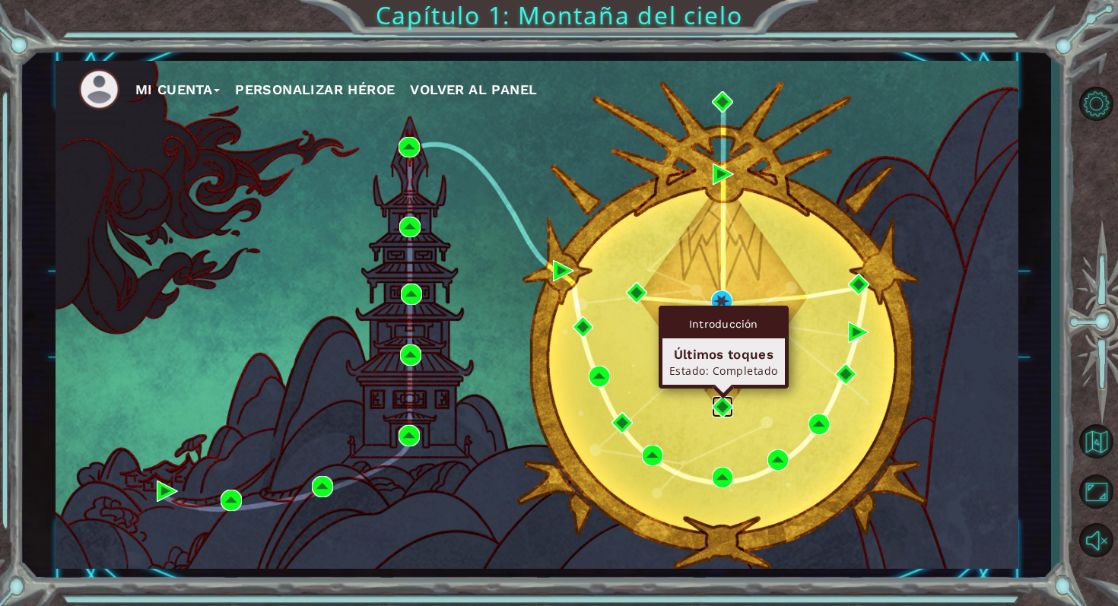
click at [557, 405] on img at bounding box center [722, 406] width 21 height 21
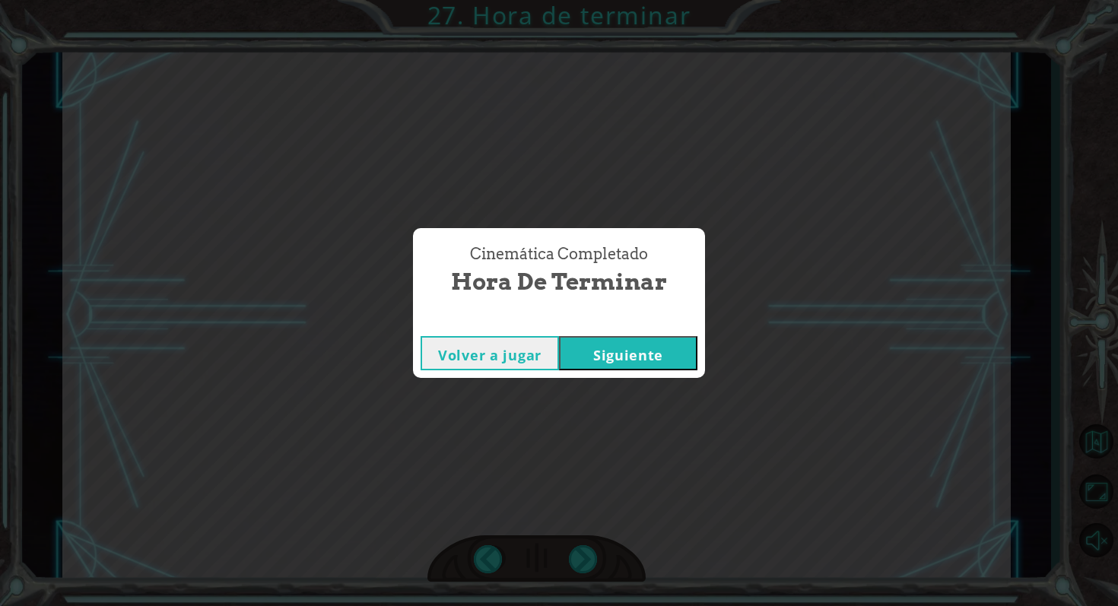
click at [510, 351] on button "Volver a jugar" at bounding box center [490, 353] width 138 height 34
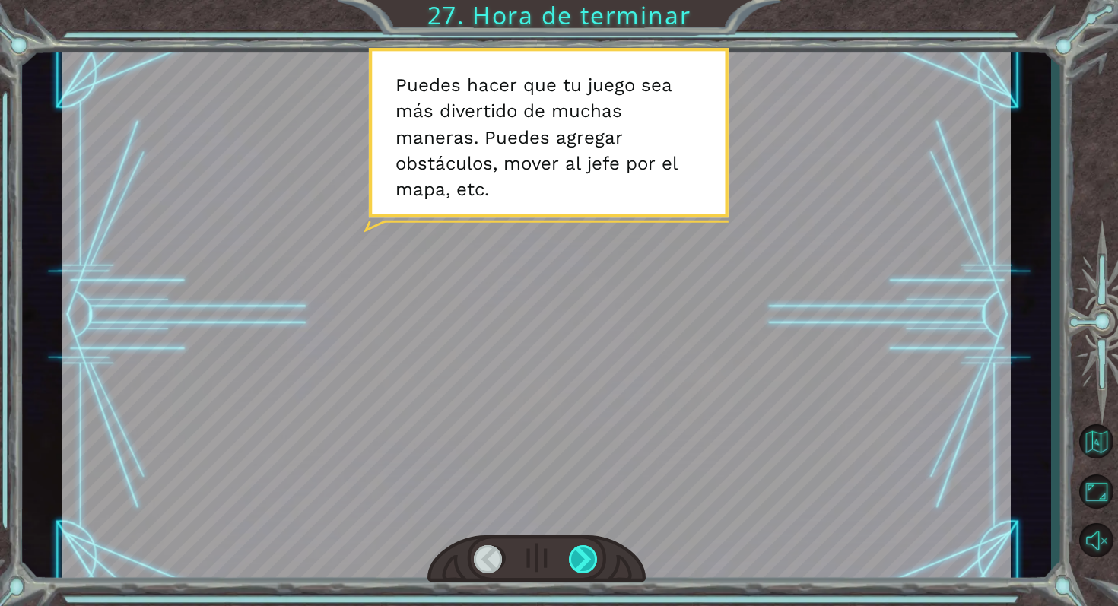
click at [557, 554] on div at bounding box center [584, 559] width 30 height 29
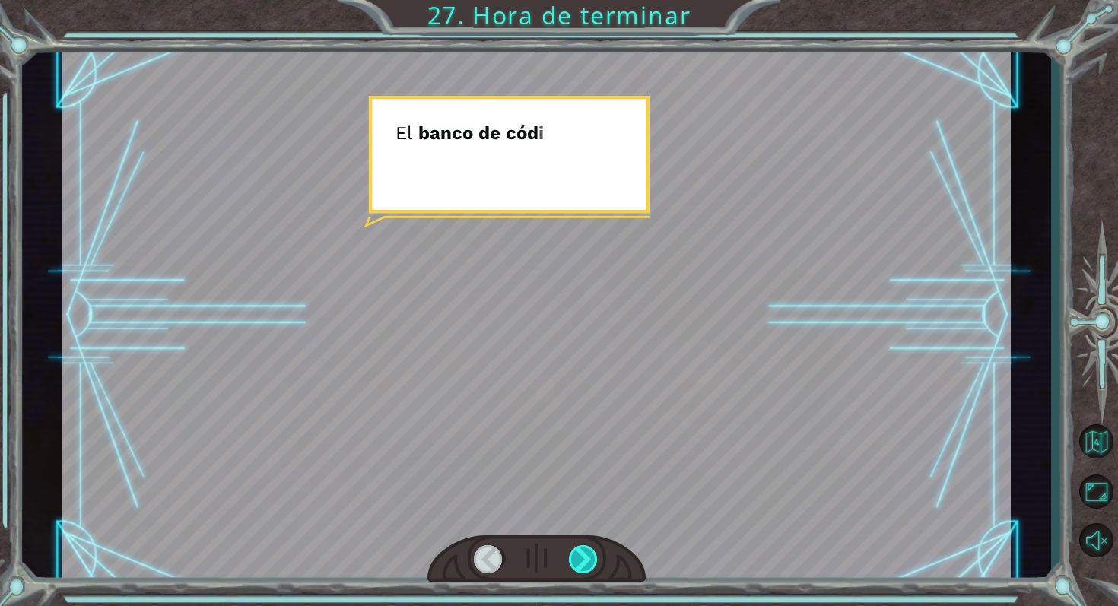
click at [557, 554] on div at bounding box center [584, 559] width 30 height 29
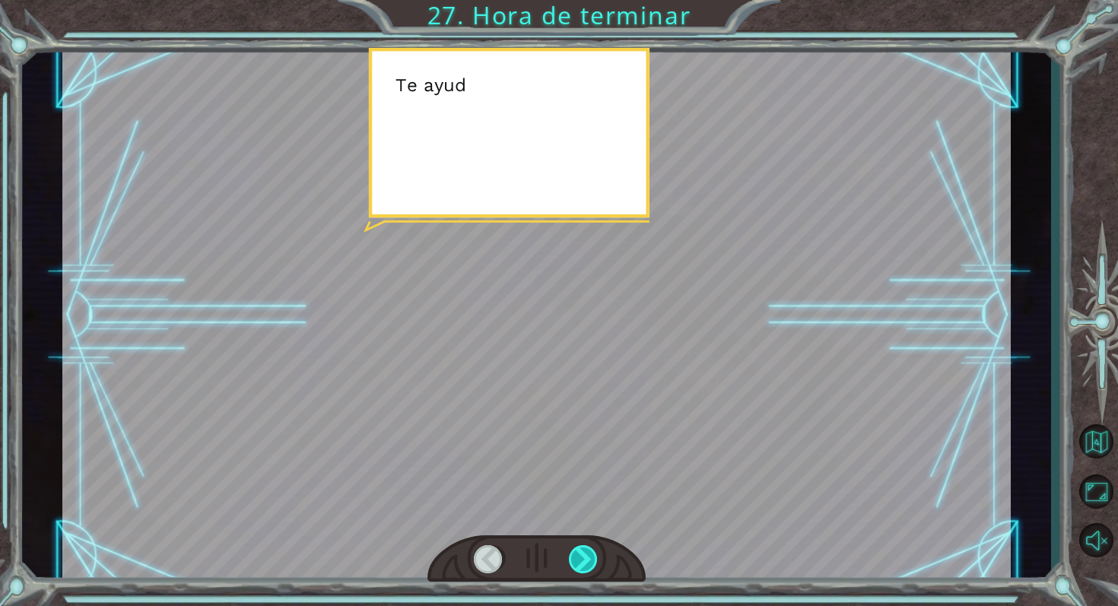
click at [557, 554] on div at bounding box center [584, 559] width 30 height 29
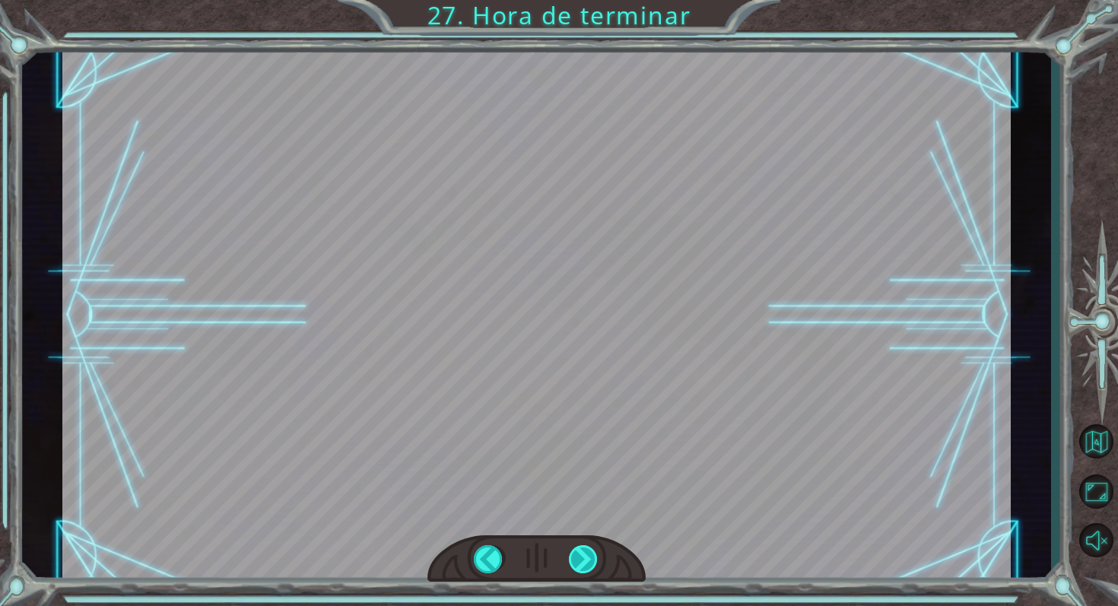
click at [557, 0] on div "helper . setPlayer ( “dragon” ) helper . setBoss ( “spider” ) ¡ G e n i a l ! T…" at bounding box center [559, 0] width 1118 height 0
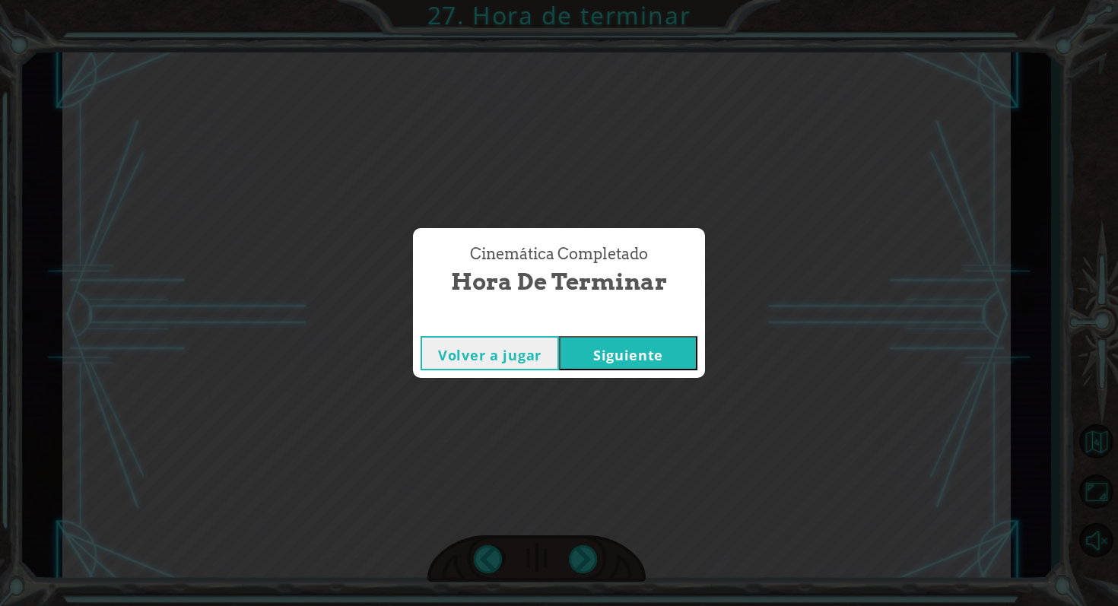
click at [557, 353] on button "Siguiente" at bounding box center [628, 353] width 138 height 34
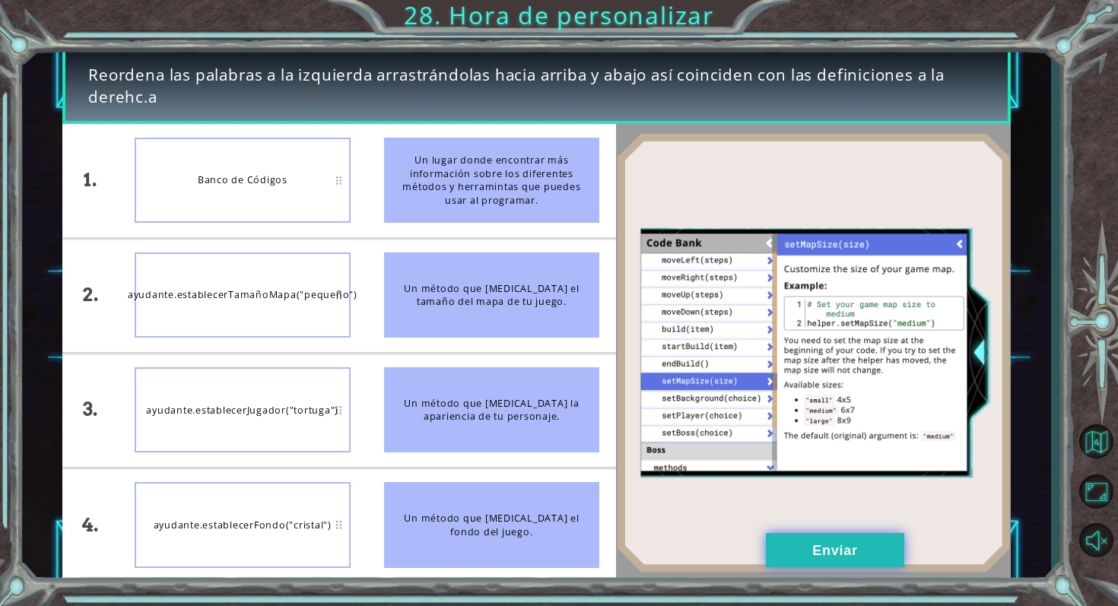
click at [557, 542] on button "Enviar" at bounding box center [835, 550] width 138 height 34
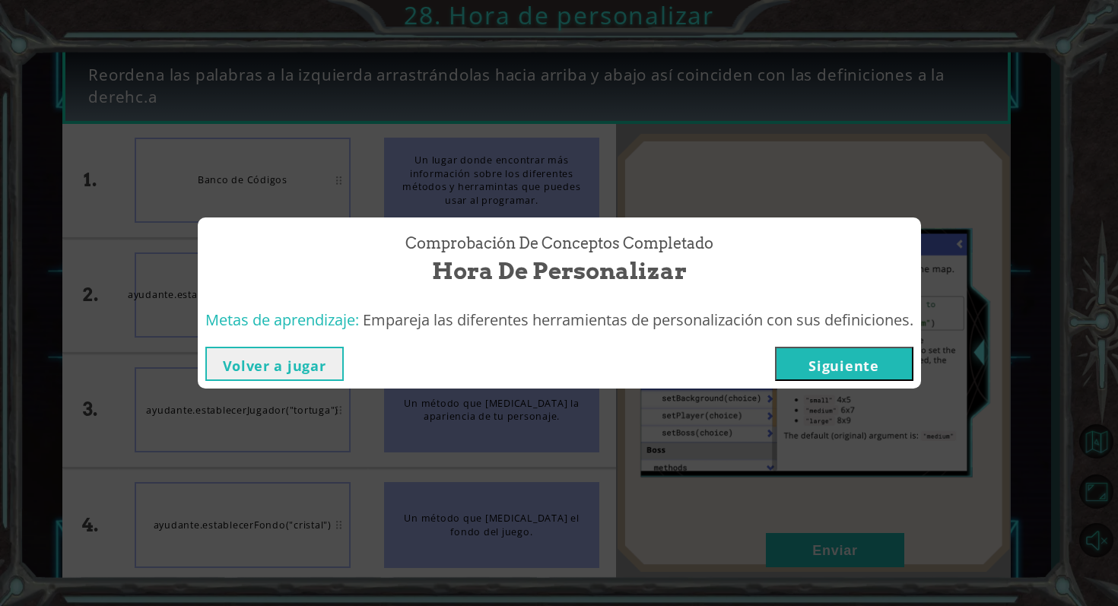
click at [557, 354] on button "Siguiente" at bounding box center [844, 364] width 138 height 34
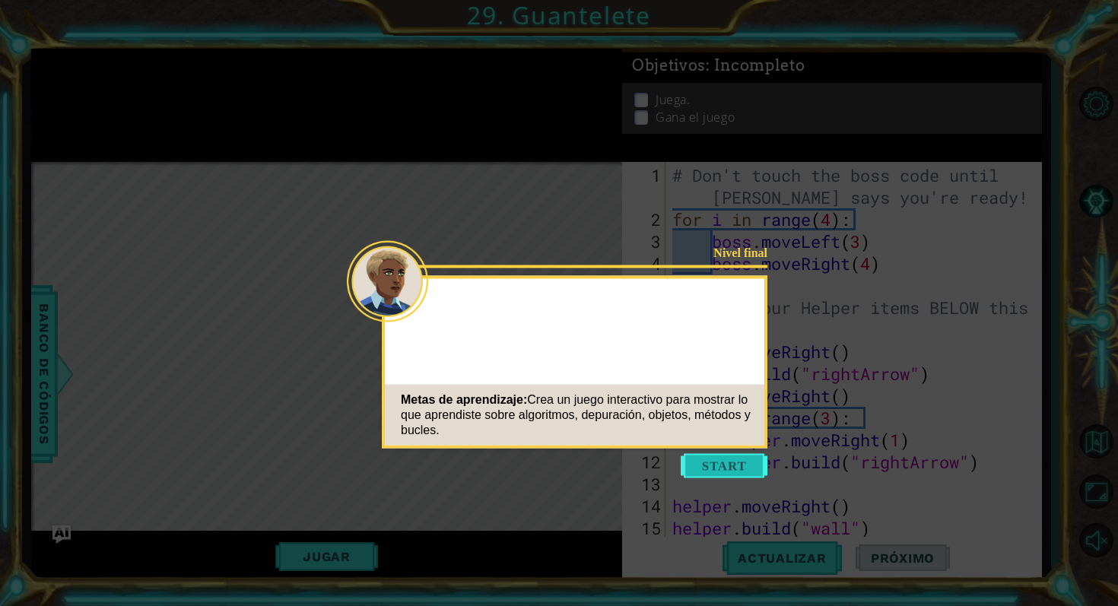
click at [557, 475] on button "Start" at bounding box center [724, 466] width 87 height 24
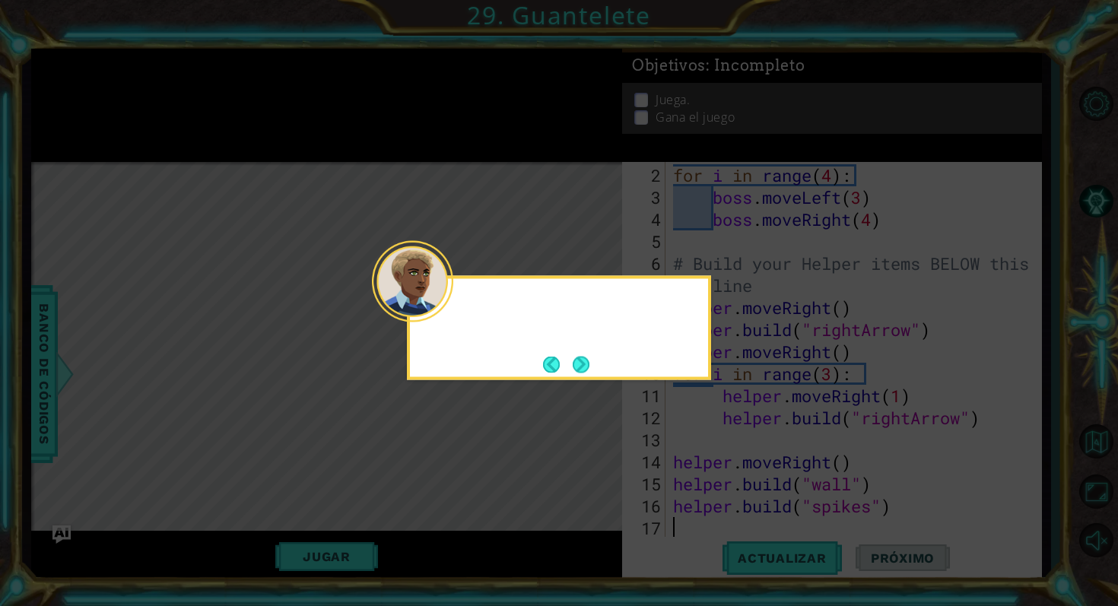
scroll to position [44, 0]
click at [557, 369] on button "Next" at bounding box center [581, 364] width 17 height 17
click at [557, 367] on button "Back" at bounding box center [558, 364] width 30 height 17
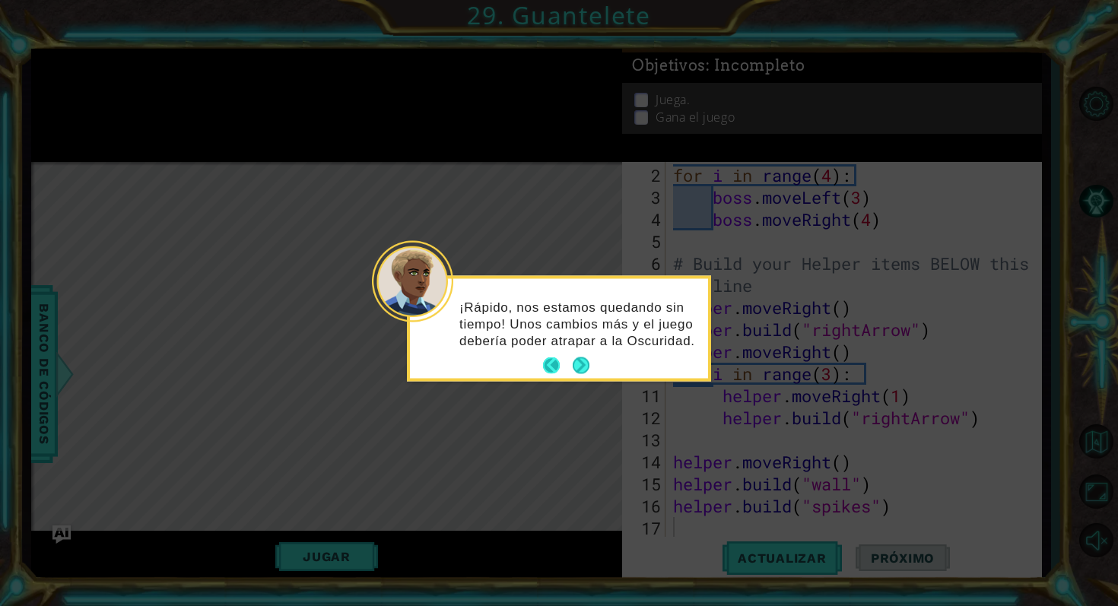
click at [557, 367] on button "Next" at bounding box center [581, 366] width 17 height 17
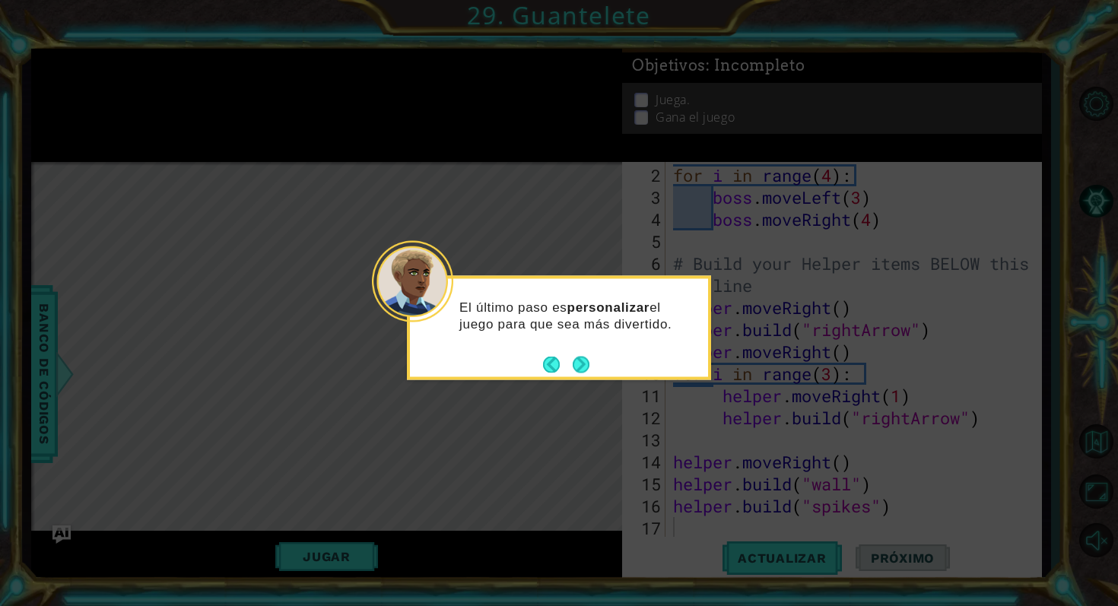
click at [557, 367] on button "Next" at bounding box center [581, 364] width 17 height 17
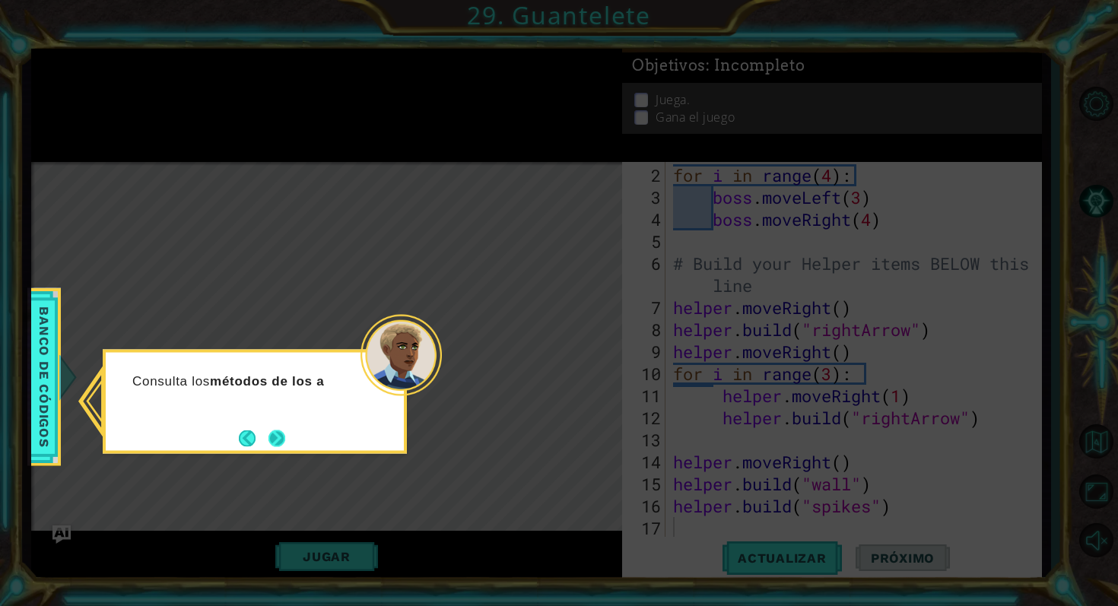
click at [271, 442] on button "Next" at bounding box center [277, 438] width 17 height 17
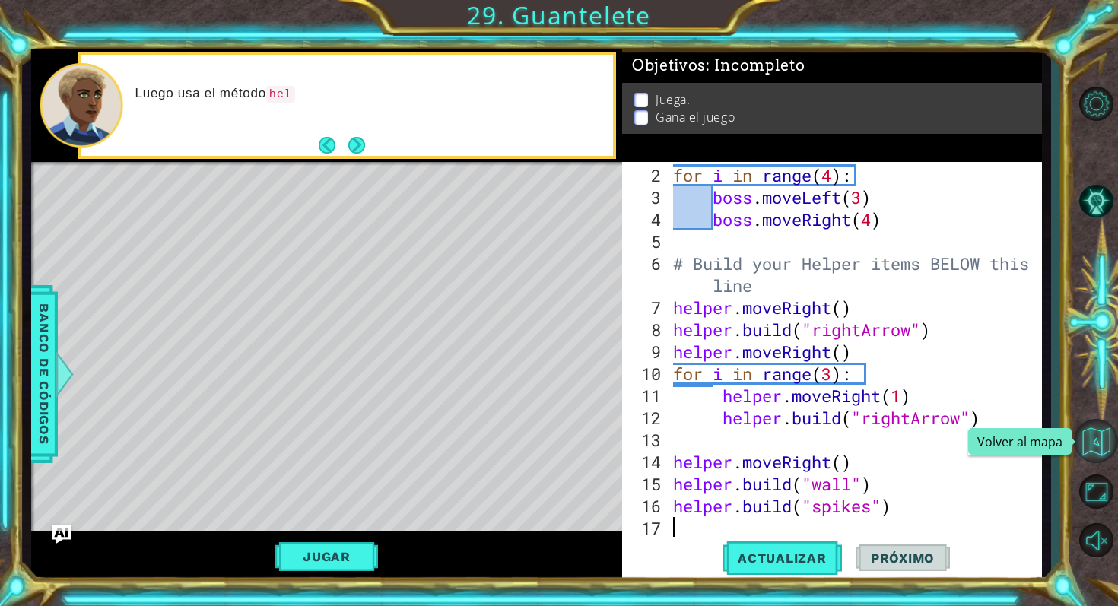
click at [557, 444] on button "Volver al mapa" at bounding box center [1096, 441] width 44 height 44
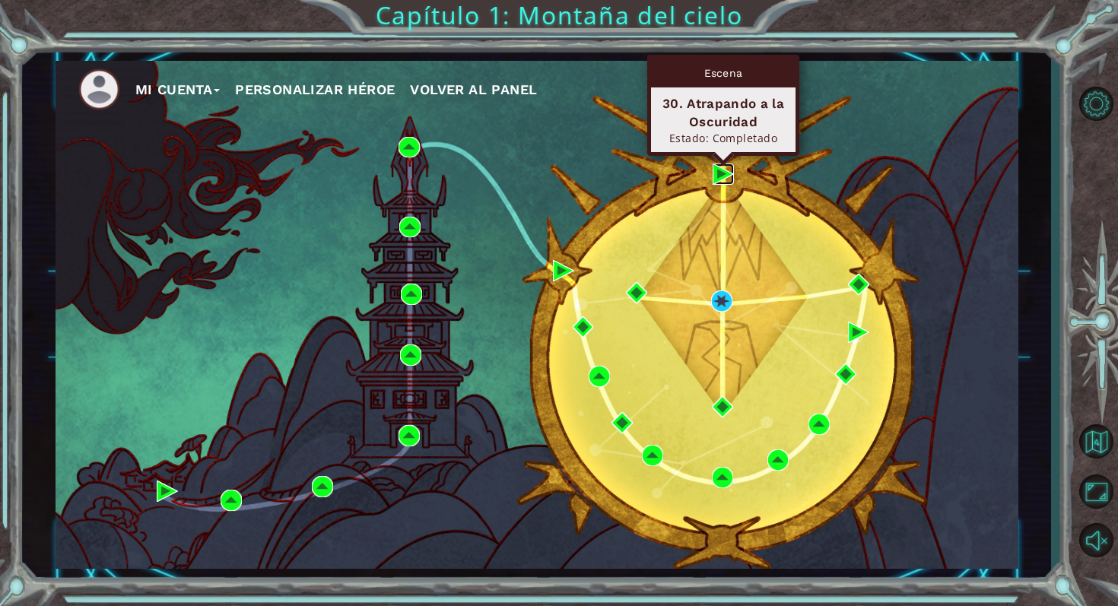
click at [557, 170] on img at bounding box center [723, 174] width 21 height 21
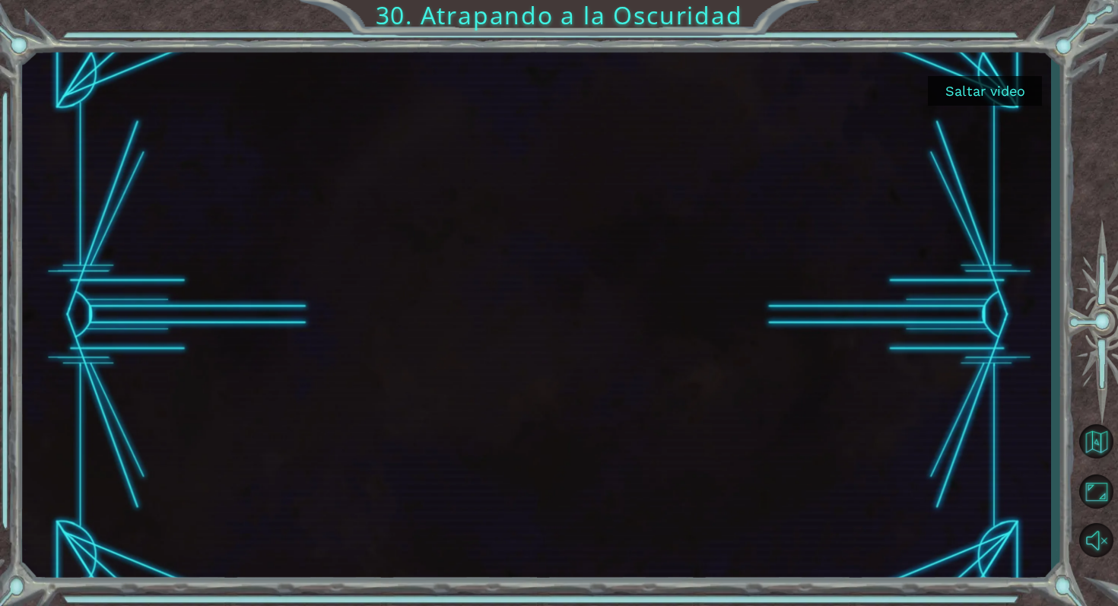
click at [557, 91] on button "Saltar video" at bounding box center [985, 91] width 114 height 30
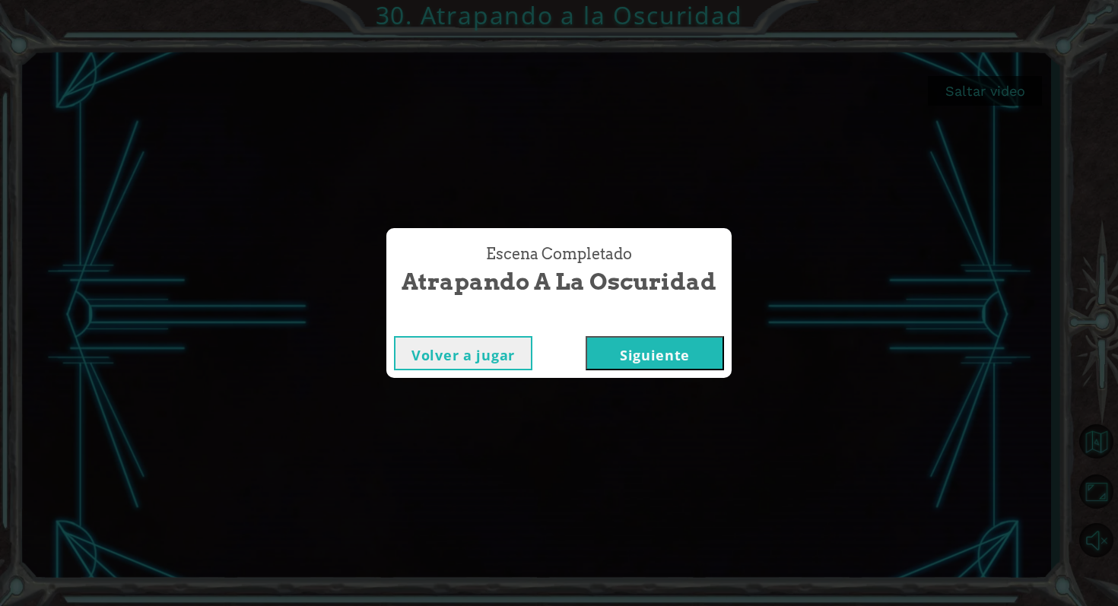
click at [557, 351] on button "Siguiente" at bounding box center [655, 353] width 138 height 34
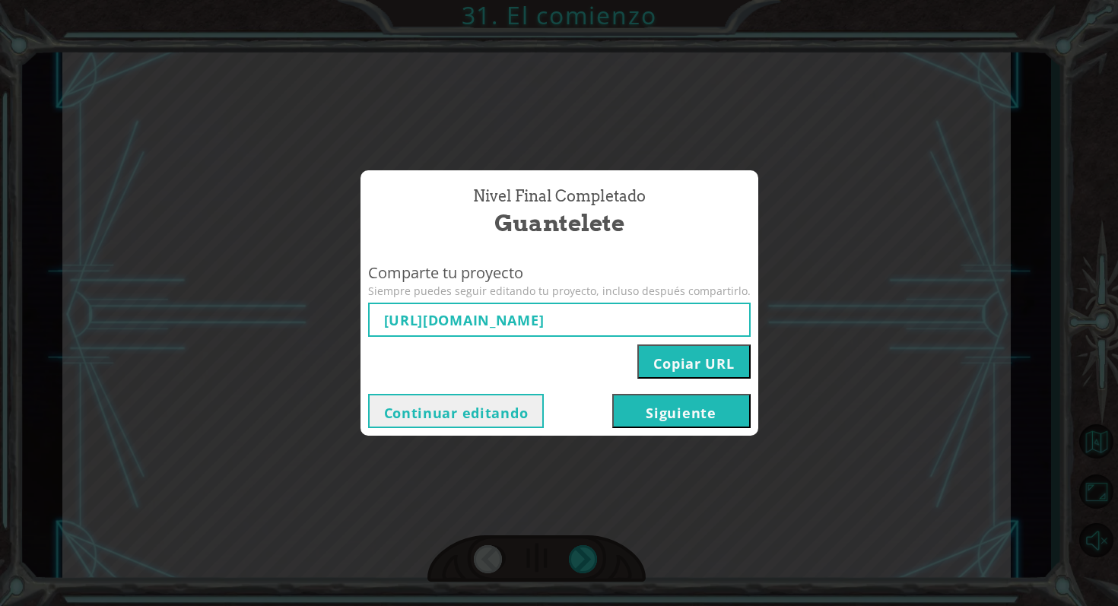
type input "[URL][DOMAIN_NAME]"
click at [521, 408] on button "Continuar editando" at bounding box center [456, 411] width 176 height 34
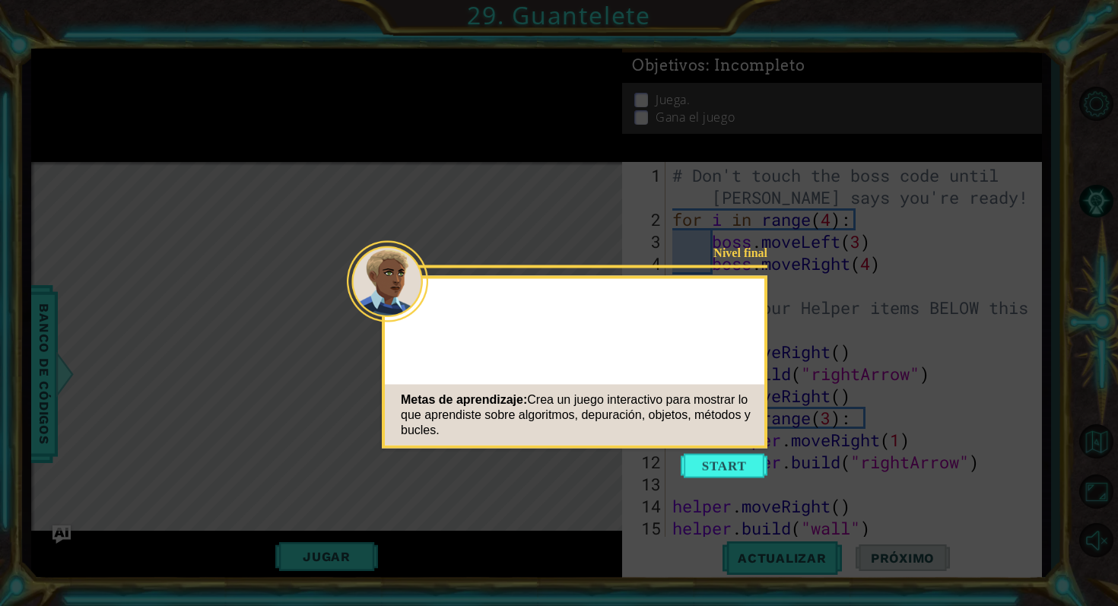
click at [557, 460] on button "Start" at bounding box center [724, 466] width 87 height 24
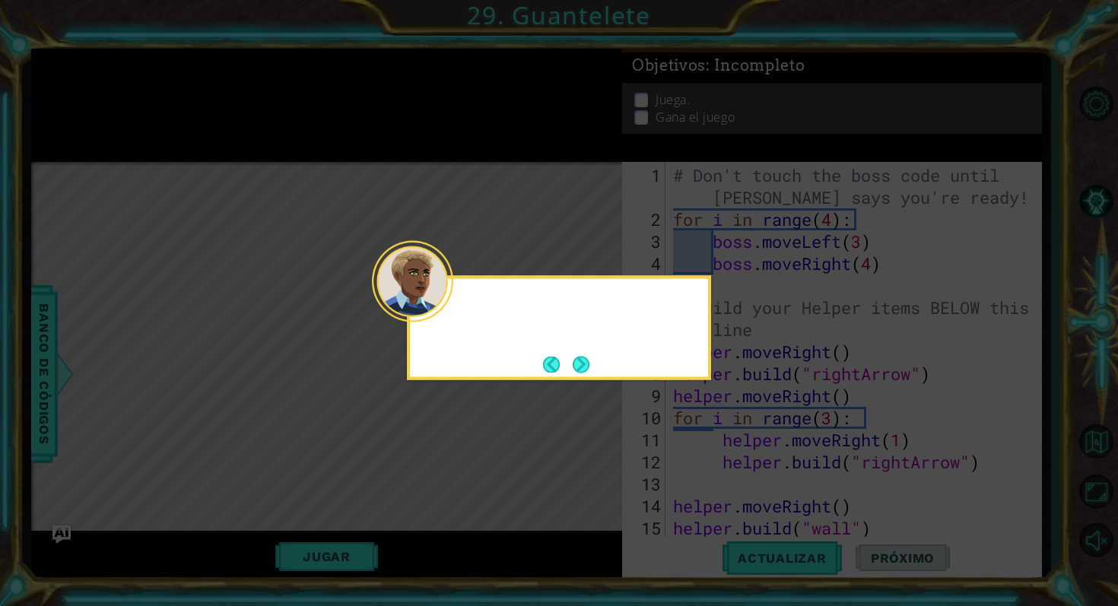
scroll to position [44, 0]
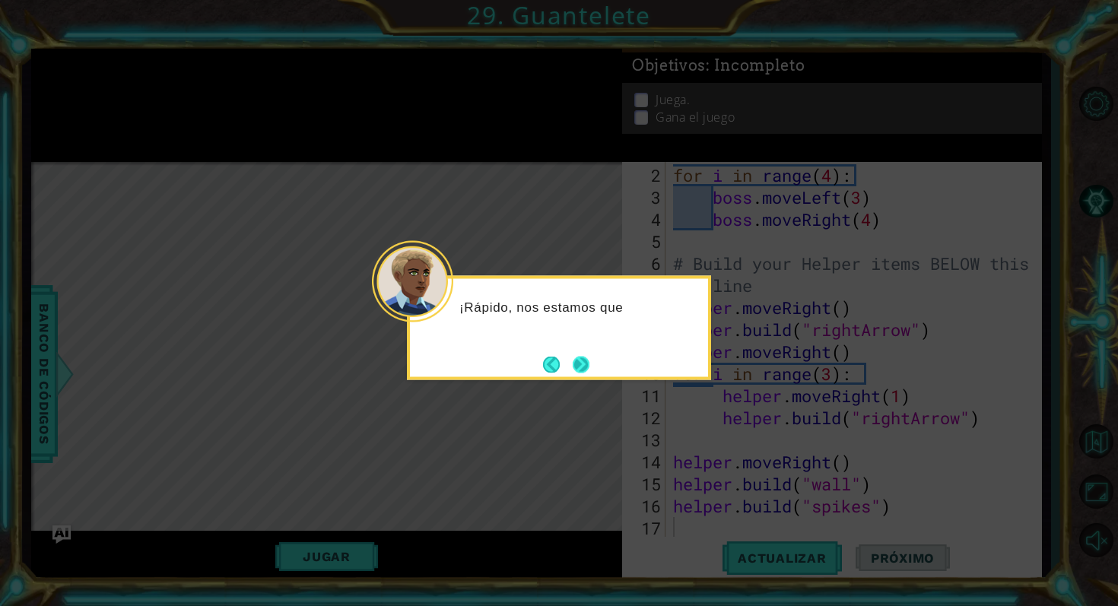
click at [557, 370] on button "Next" at bounding box center [581, 364] width 17 height 17
click at [557, 367] on button "Next" at bounding box center [581, 364] width 17 height 17
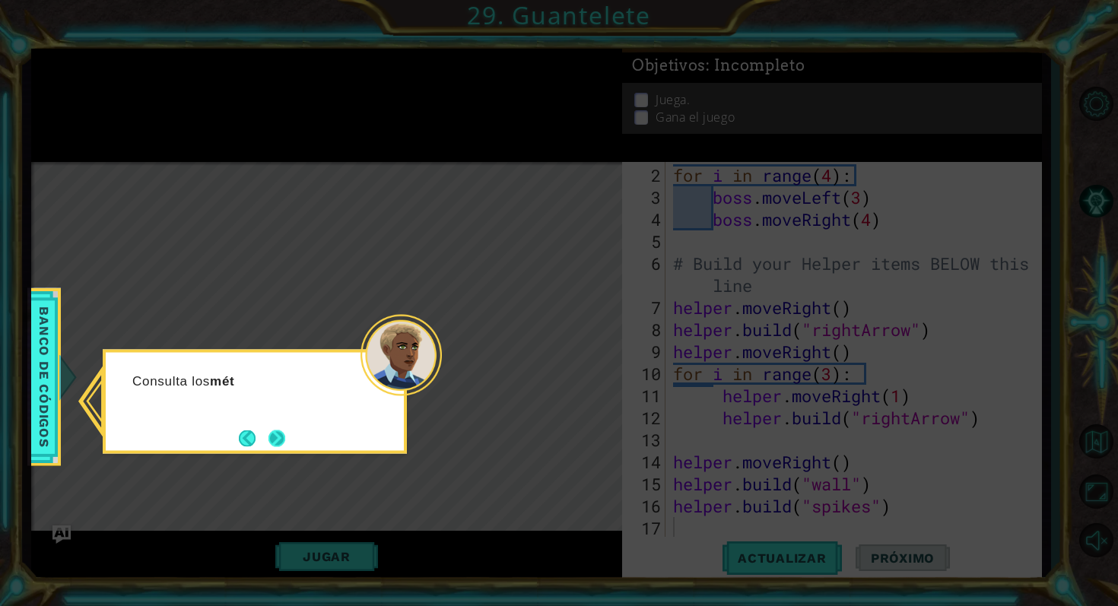
click at [285, 441] on button "Next" at bounding box center [277, 438] width 17 height 17
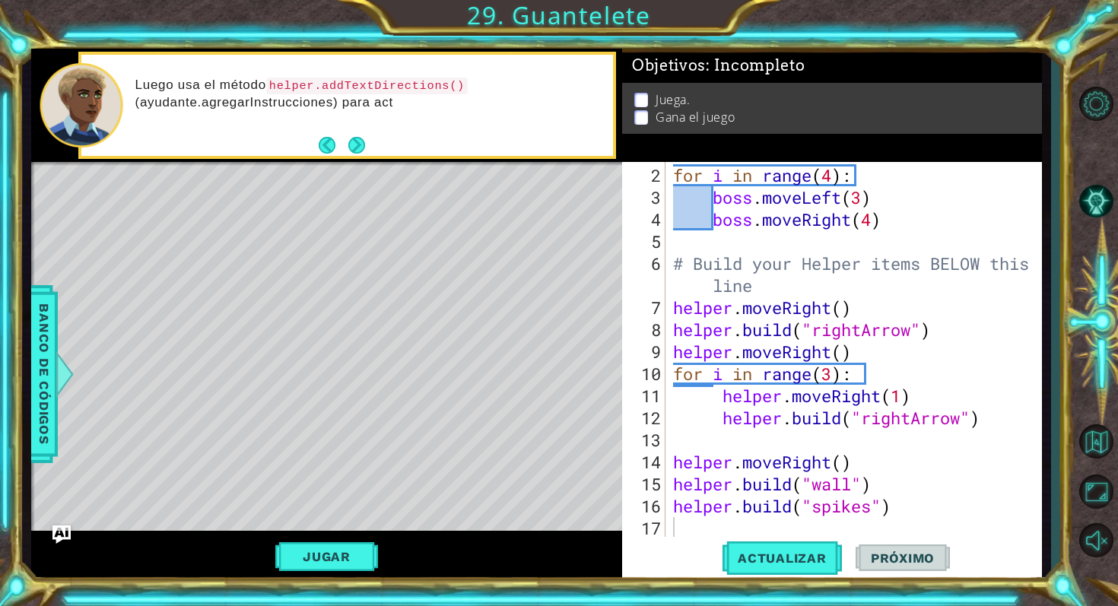
drag, startPoint x: 666, startPoint y: 170, endPoint x: 841, endPoint y: 290, distance: 211.8
click at [557, 291] on div "2 3 4 5 6 7 8 9 10 11 12 13 14 15 16 17 for i in range ( 4 ) : boss . moveLeft …" at bounding box center [830, 349] width 416 height 375
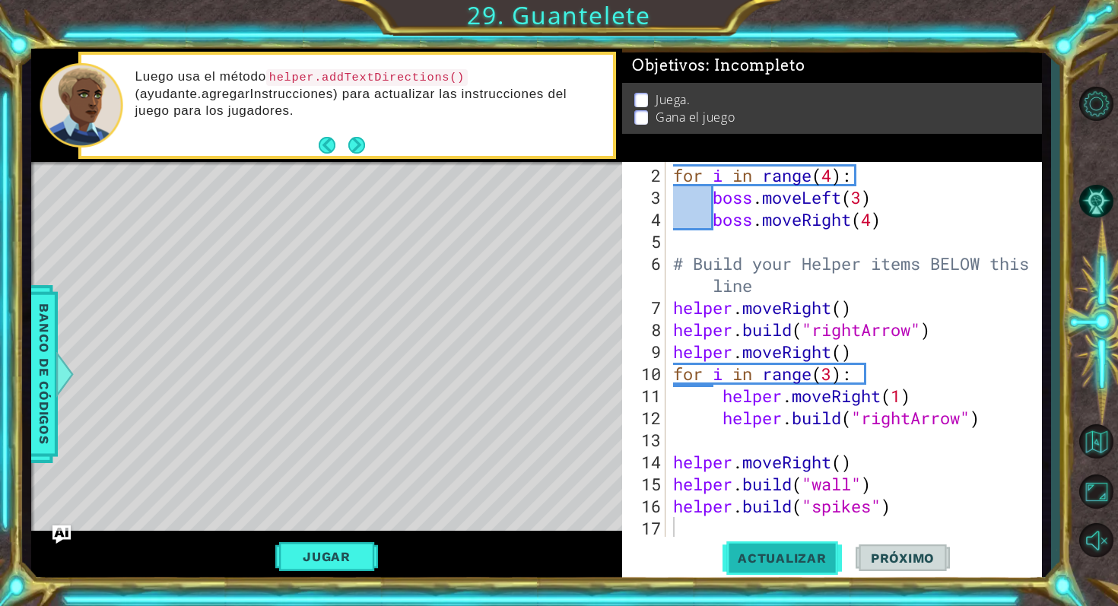
click at [557, 562] on span "Actualizar" at bounding box center [782, 558] width 119 height 15
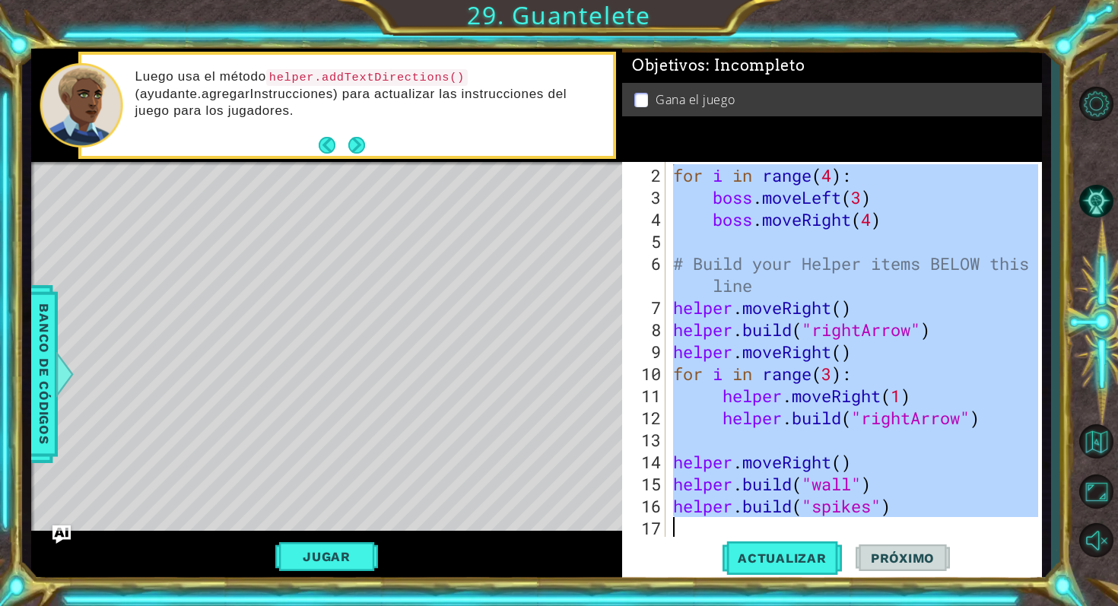
drag, startPoint x: 672, startPoint y: 175, endPoint x: 931, endPoint y: 516, distance: 428.3
click at [557, 516] on div "for i in range ( 4 ) : boss . moveLeft ( 3 ) boss . moveRight ( 4 ) # Build you…" at bounding box center [858, 373] width 376 height 419
type textarea "[DOMAIN_NAME]("spikes")"
